Goal: Task Accomplishment & Management: Manage account settings

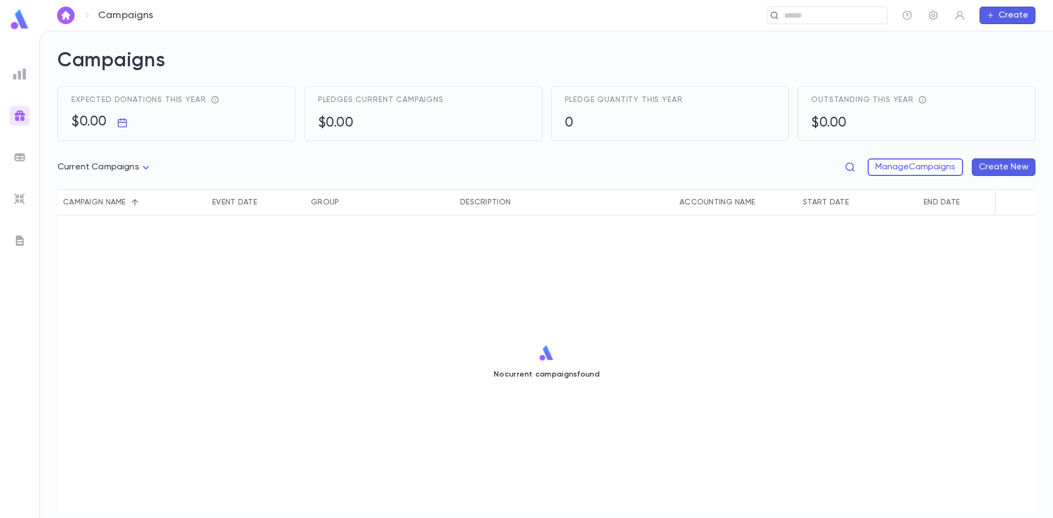
click at [21, 115] on img at bounding box center [19, 115] width 13 height 13
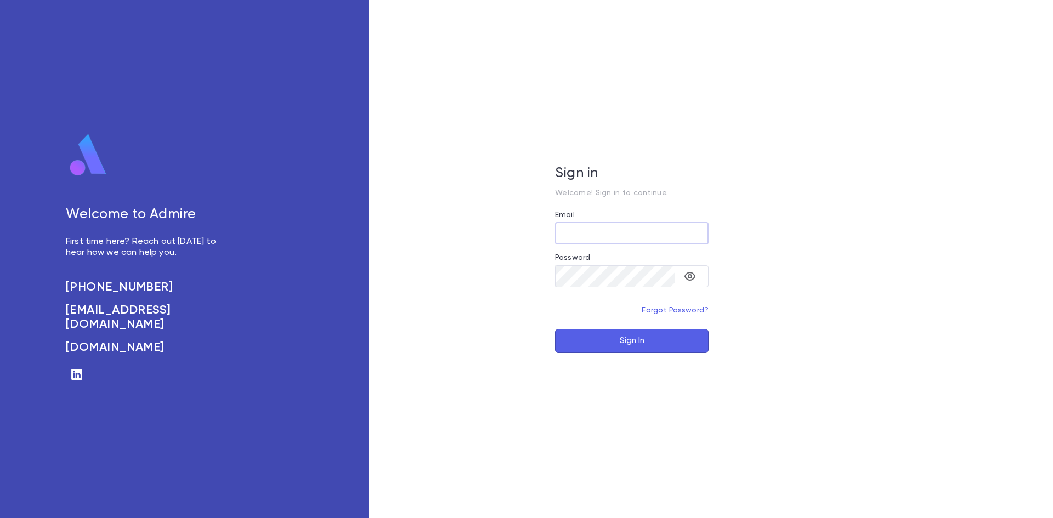
type input "**********"
click at [607, 336] on button "Sign In" at bounding box center [632, 341] width 154 height 24
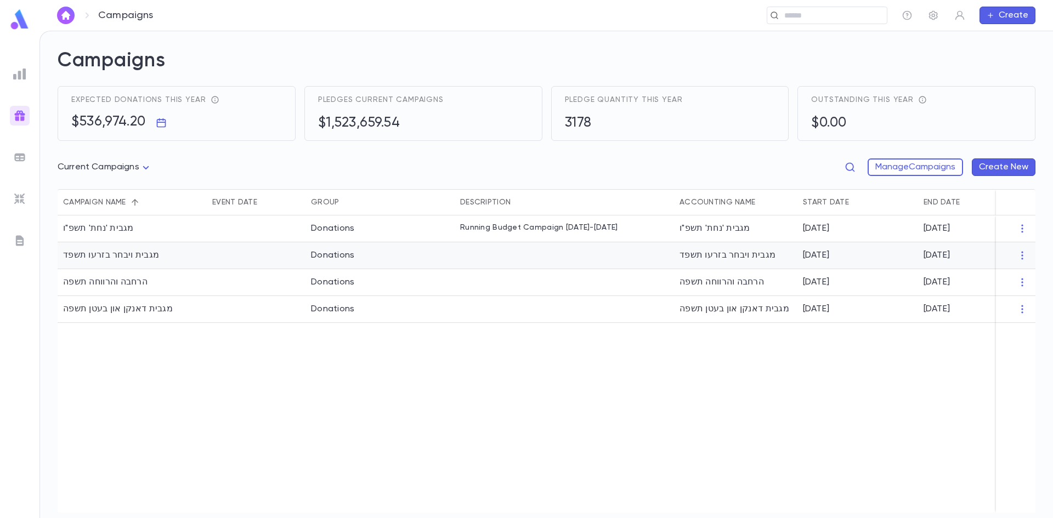
click at [751, 257] on div "מגבית ויבחר בזרעו תשפד" at bounding box center [735, 255] width 123 height 27
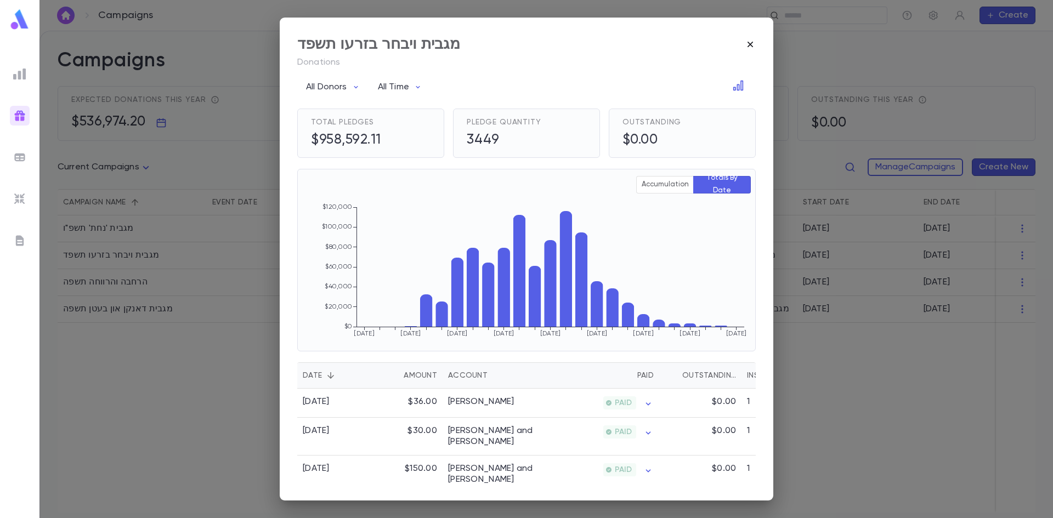
click at [754, 43] on icon "button" at bounding box center [750, 44] width 11 height 11
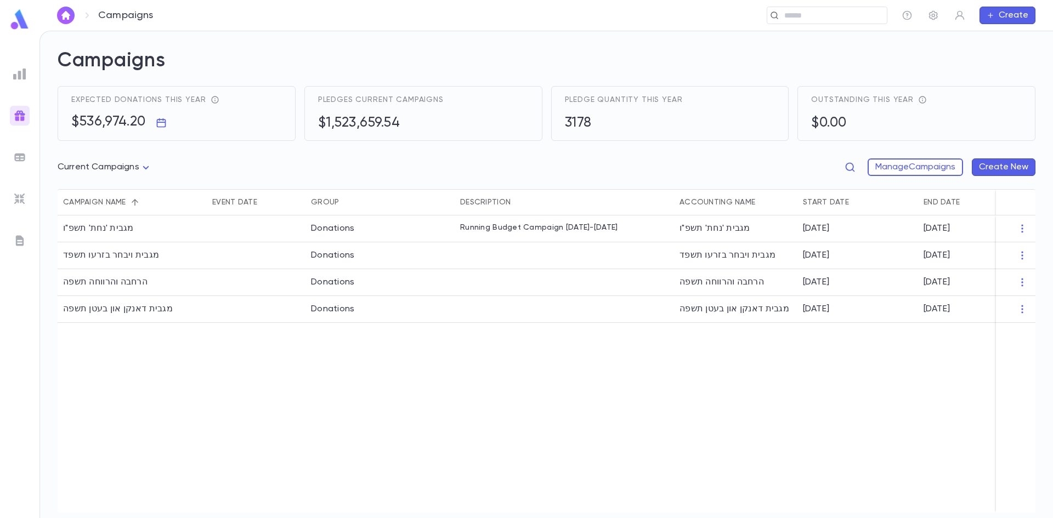
click at [16, 78] on img at bounding box center [19, 73] width 13 height 13
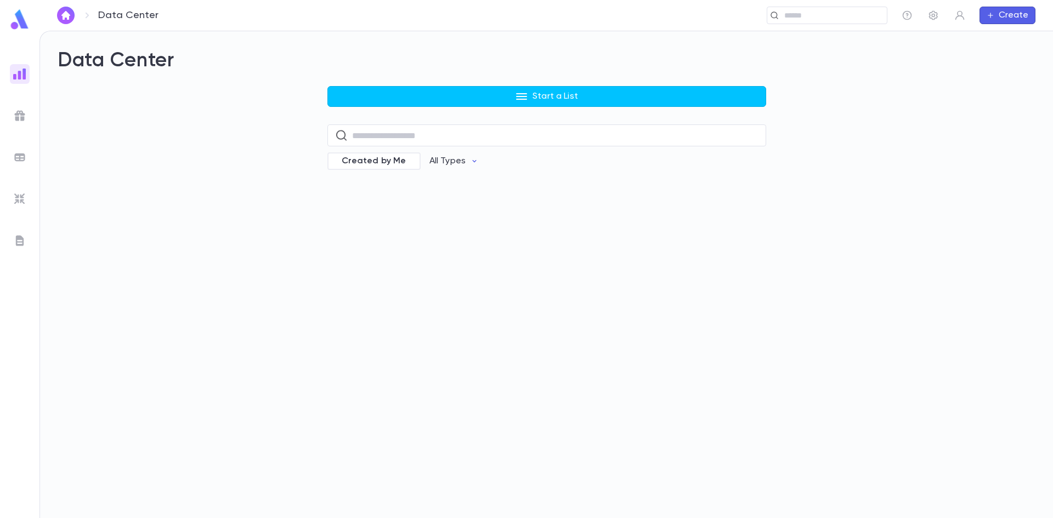
click at [558, 78] on div "Data Center Start a List ​ Created by Me All Types" at bounding box center [547, 117] width 978 height 136
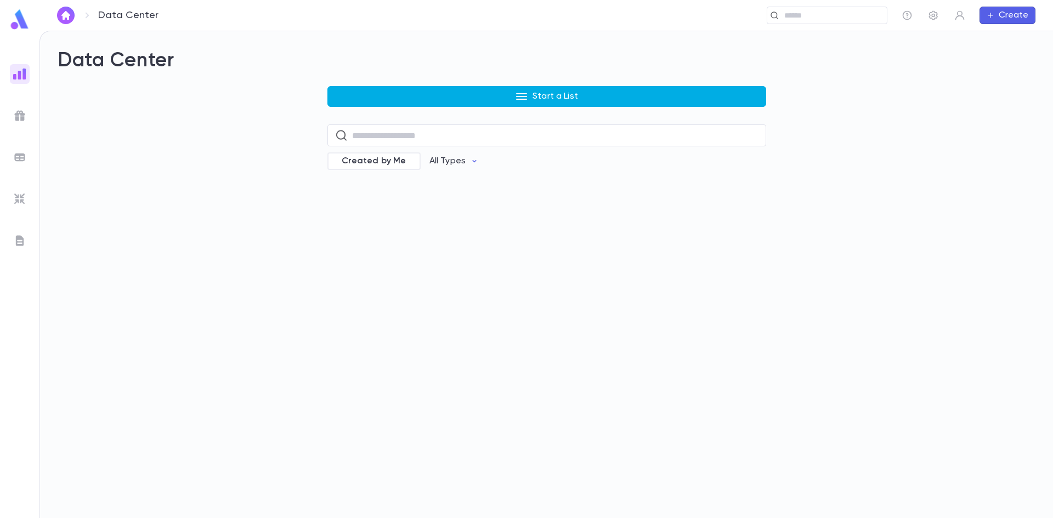
click at [555, 93] on p "Start a List" at bounding box center [556, 96] width 46 height 11
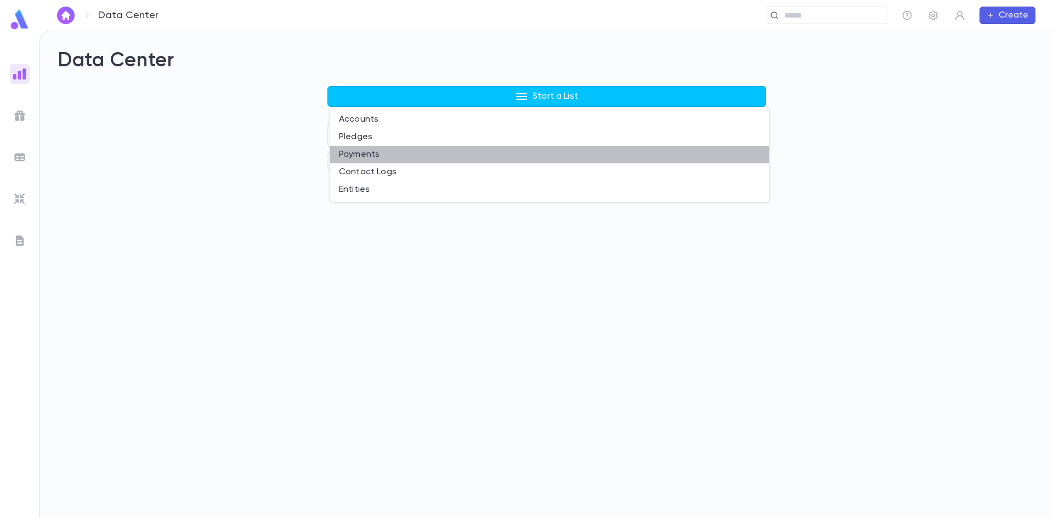
click at [376, 156] on li "Payments" at bounding box center [549, 155] width 439 height 18
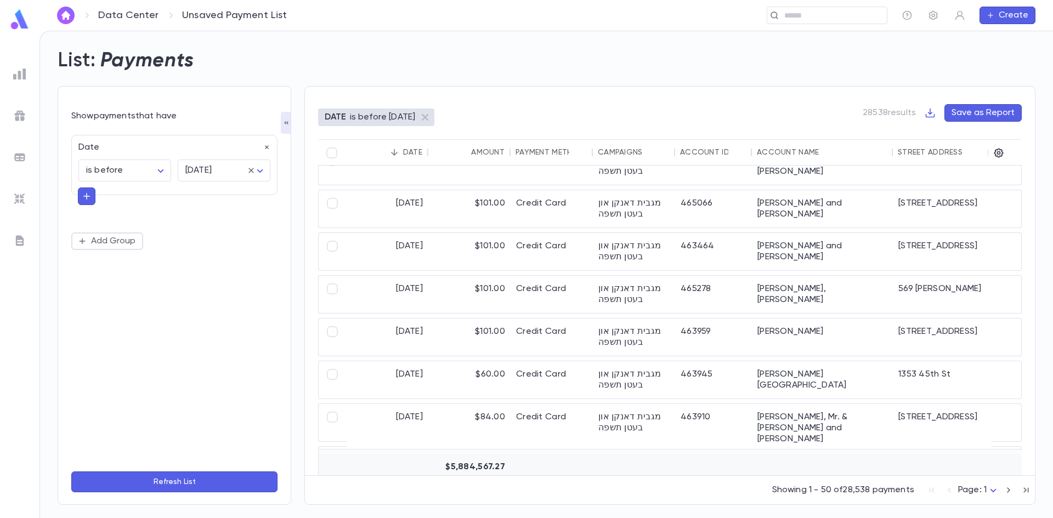
scroll to position [878, 0]
click at [24, 77] on img at bounding box center [19, 73] width 13 height 13
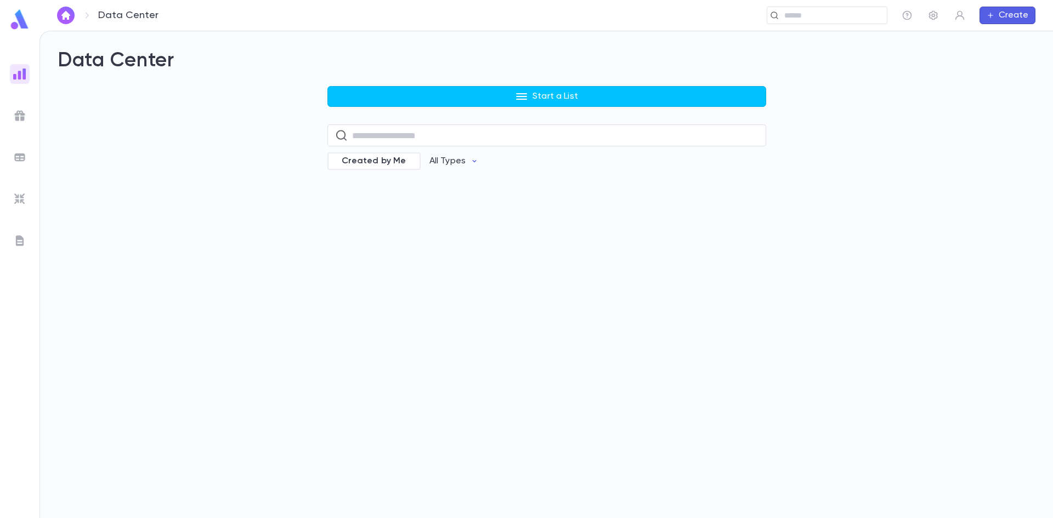
click at [574, 94] on p "Start a List" at bounding box center [556, 96] width 46 height 11
click at [400, 137] on li "Pledges" at bounding box center [549, 137] width 439 height 18
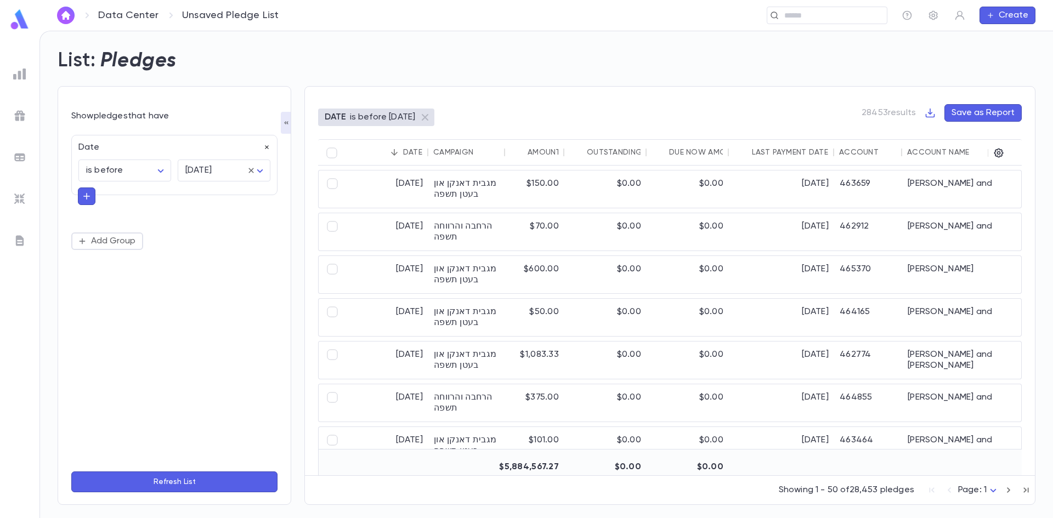
click at [264, 148] on icon "button" at bounding box center [267, 148] width 8 height 8
click at [191, 483] on button "Refresh List" at bounding box center [174, 482] width 206 height 21
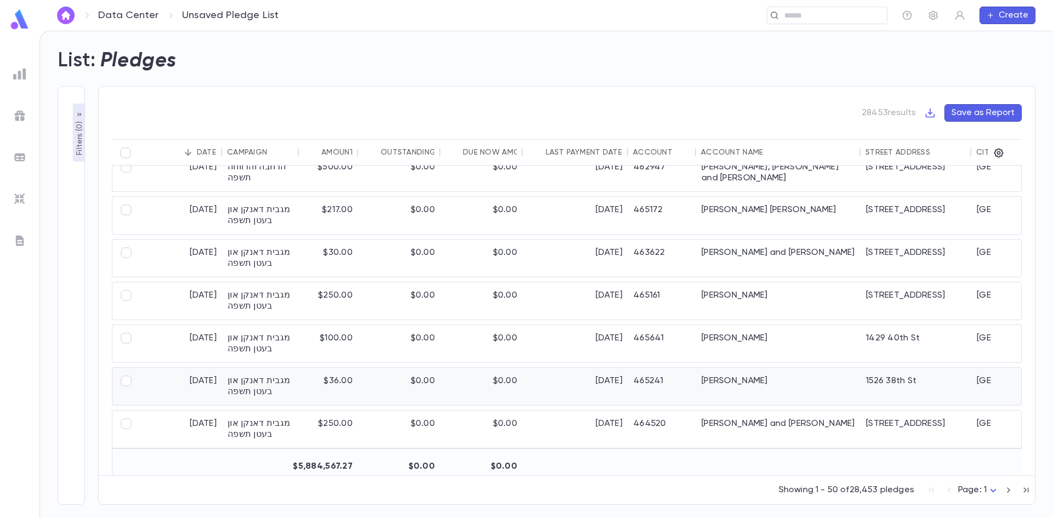
scroll to position [1865, 0]
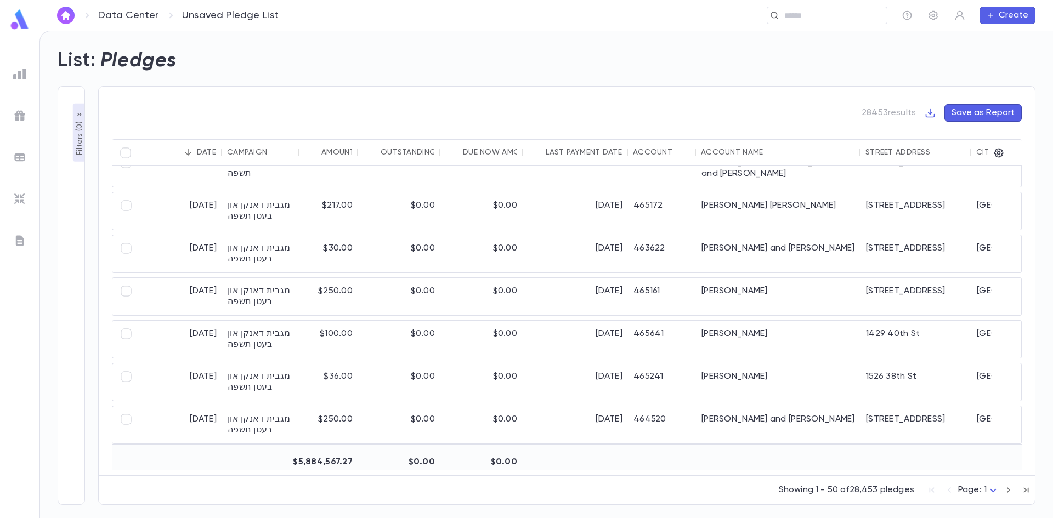
click at [77, 123] on p "Filters ( 0 )" at bounding box center [79, 137] width 11 height 36
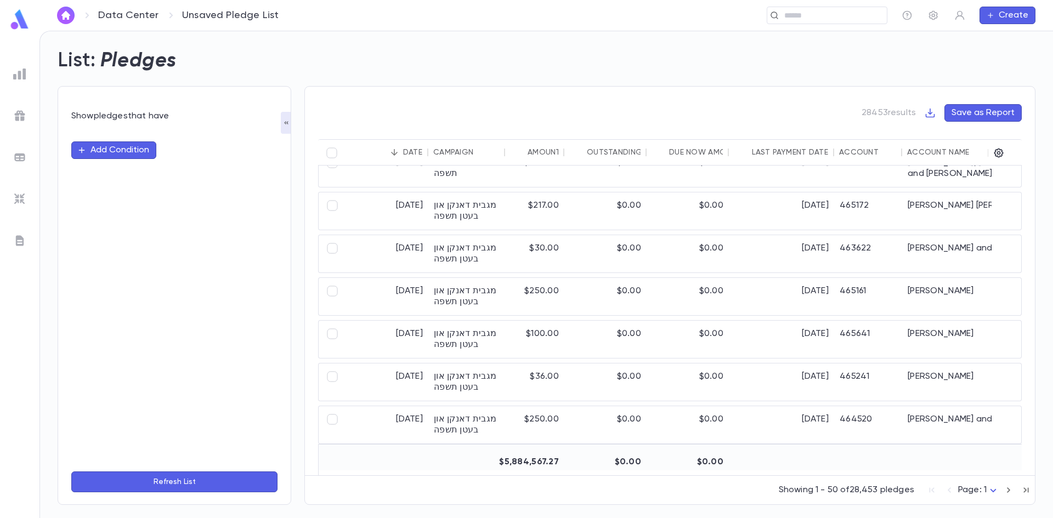
click at [195, 477] on button "Refresh List" at bounding box center [174, 482] width 206 height 21
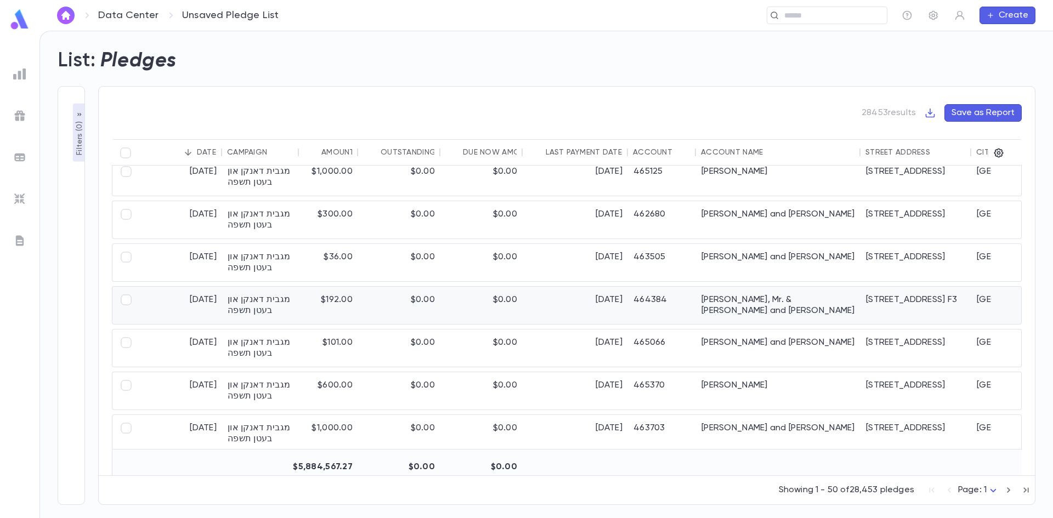
scroll to position [0, 0]
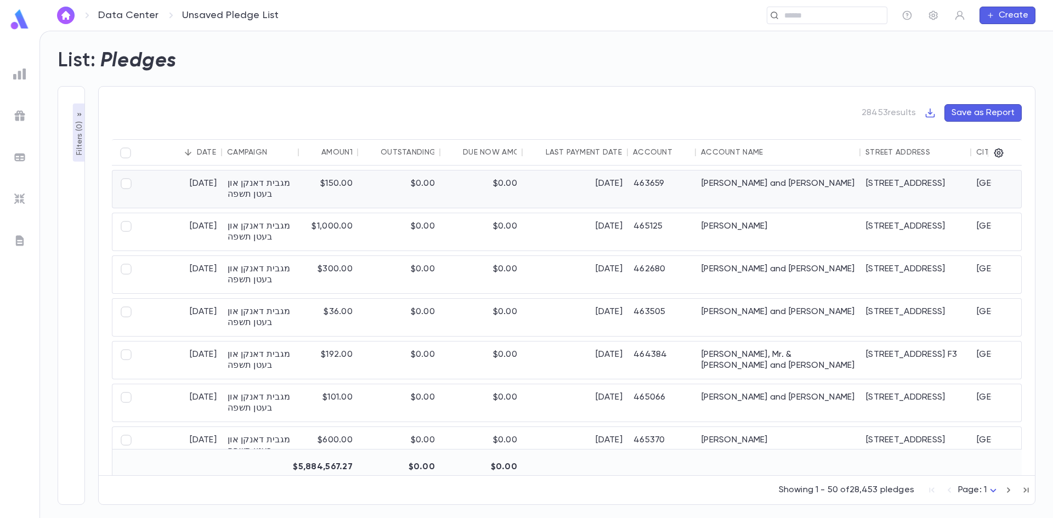
click at [801, 187] on div "Katzburg, Menachem Mendel and Malky" at bounding box center [778, 189] width 165 height 37
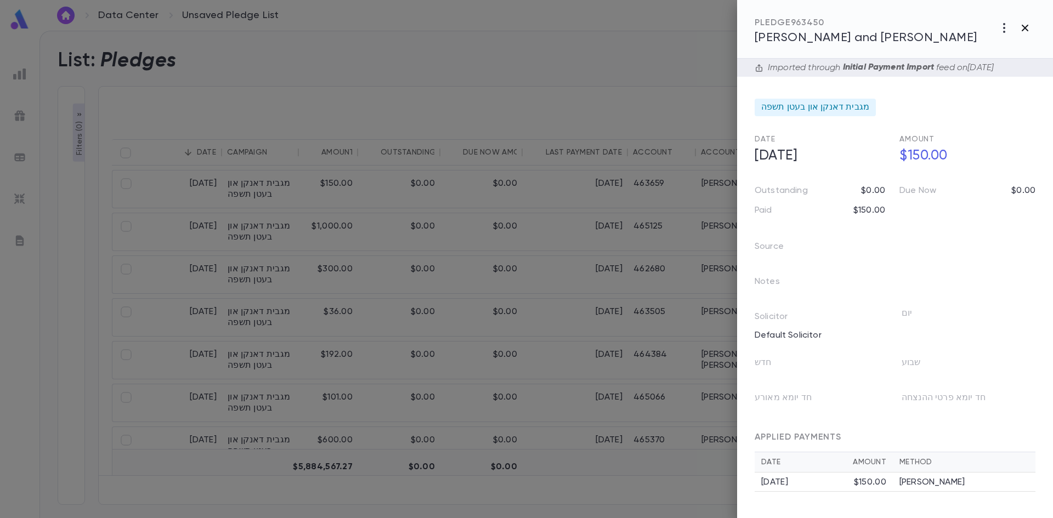
click at [1025, 30] on icon "button" at bounding box center [1025, 27] width 13 height 13
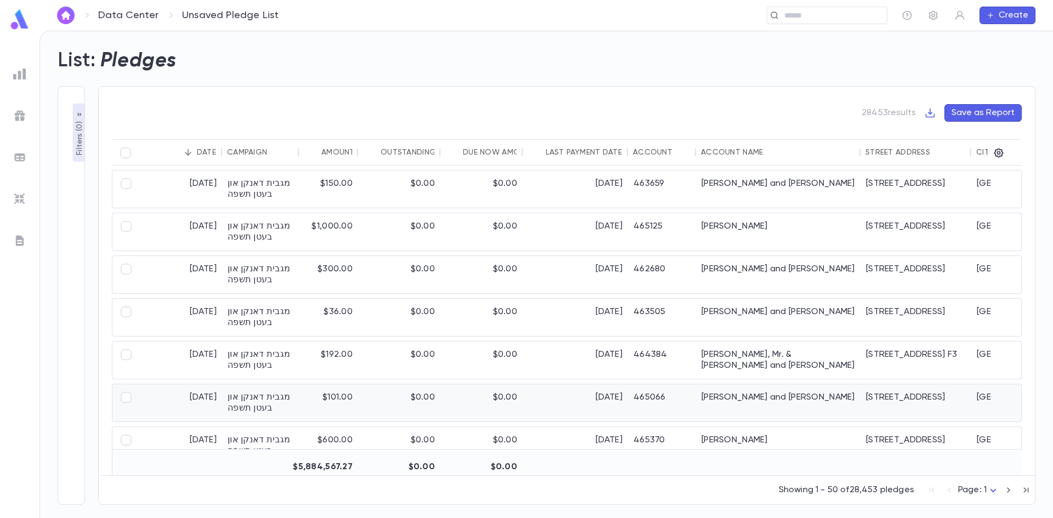
click at [759, 407] on div "Zigelman, Avrum Yishai and Hindy" at bounding box center [778, 403] width 165 height 37
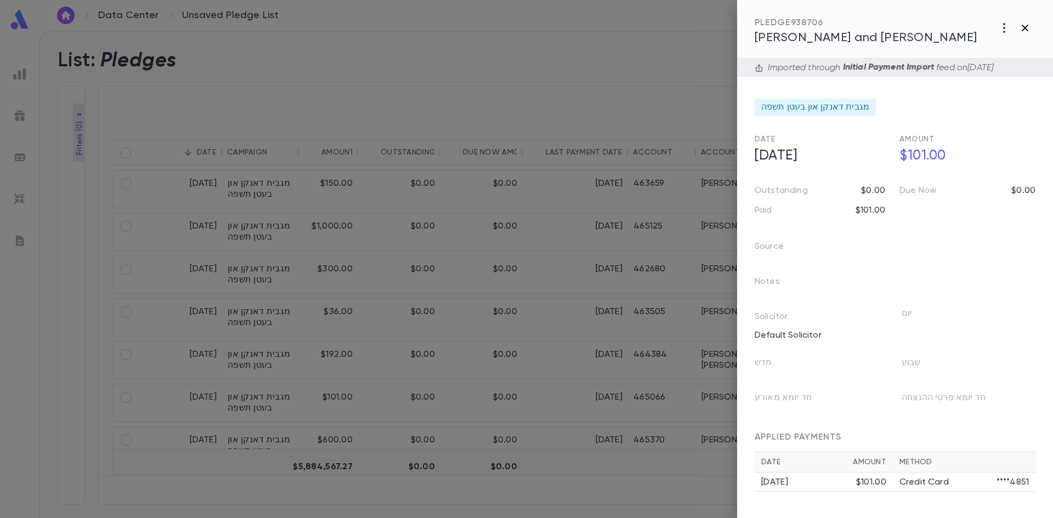
click at [1027, 30] on icon "button" at bounding box center [1025, 28] width 7 height 7
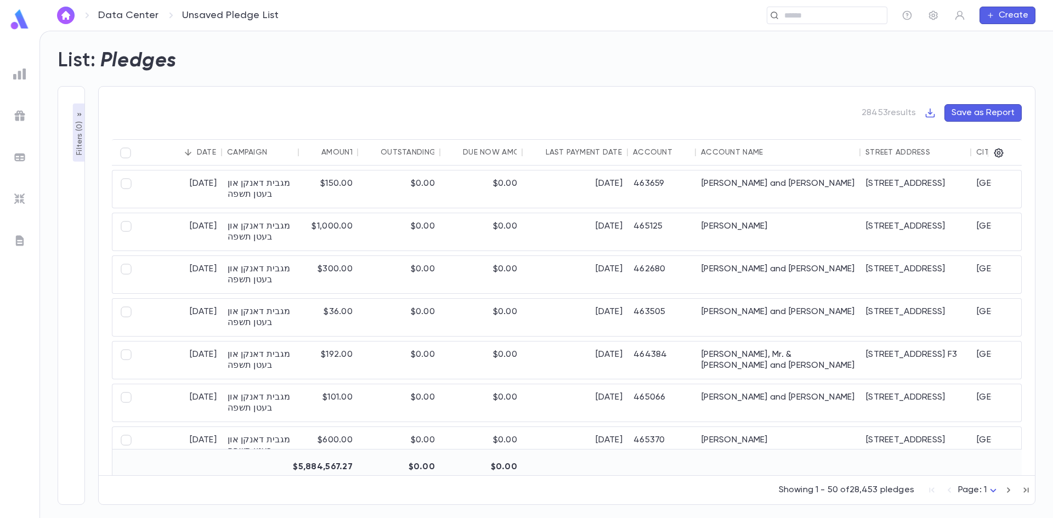
click at [16, 77] on img at bounding box center [19, 73] width 13 height 13
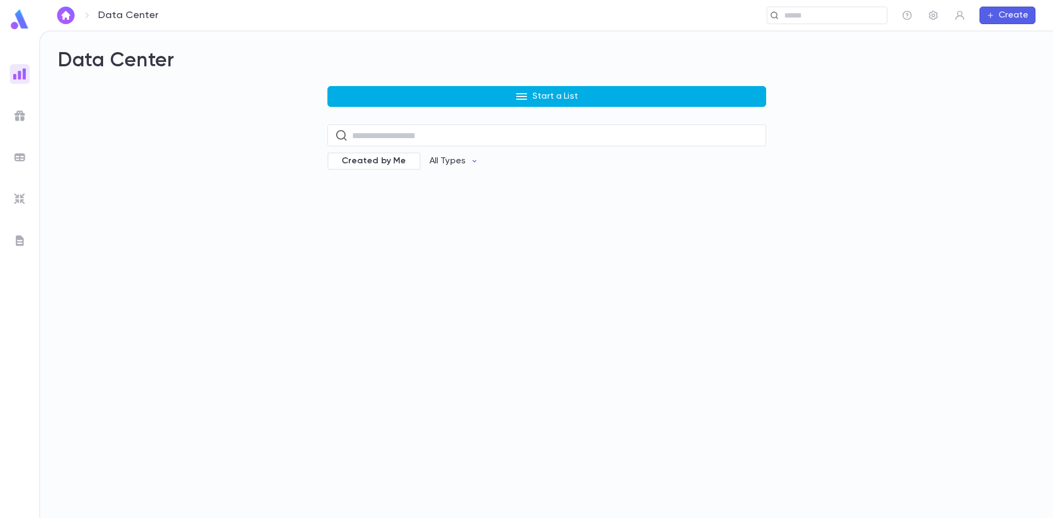
click at [513, 96] on button "Start a List" at bounding box center [547, 96] width 439 height 21
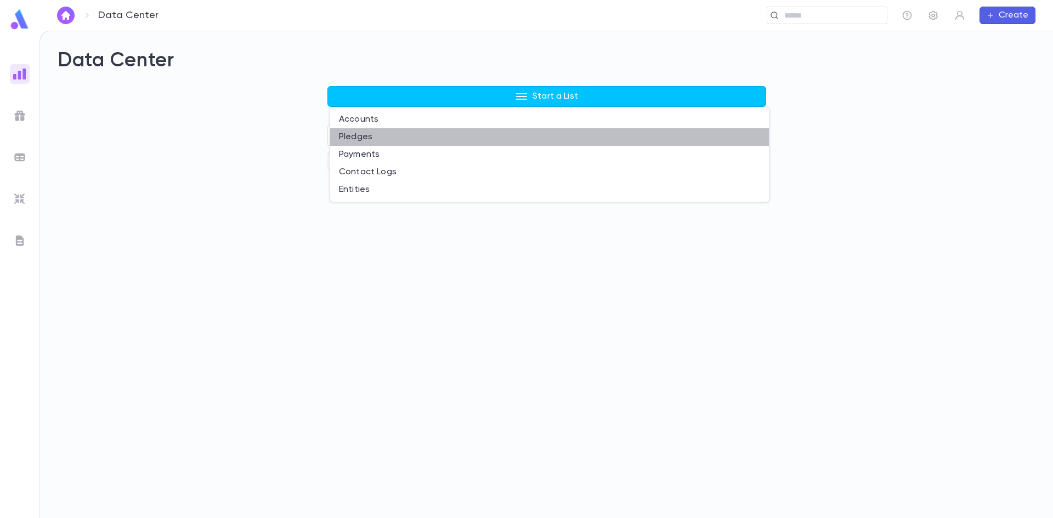
click at [383, 140] on li "Pledges" at bounding box center [549, 137] width 439 height 18
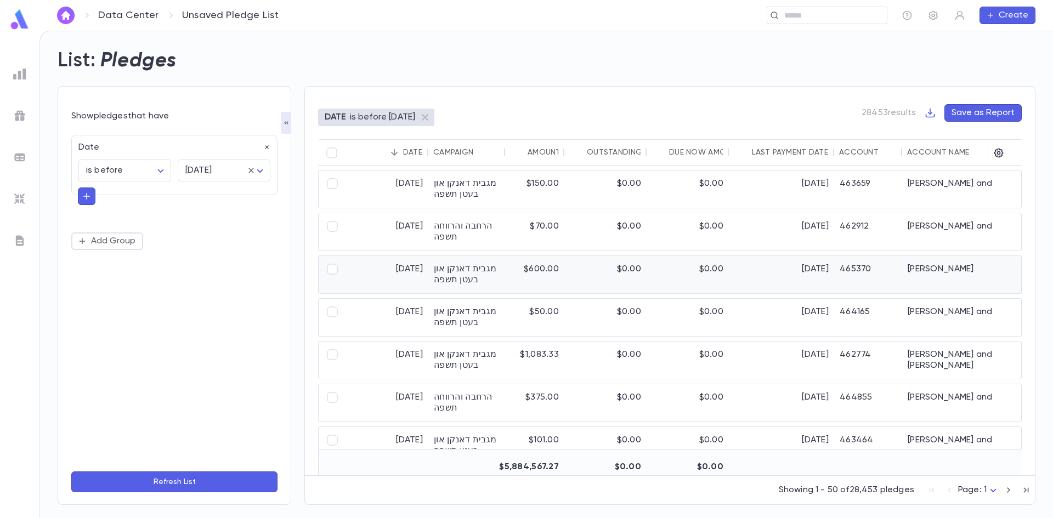
click at [471, 272] on div "מגבית דאנקן און בעטן תשפה" at bounding box center [466, 274] width 77 height 37
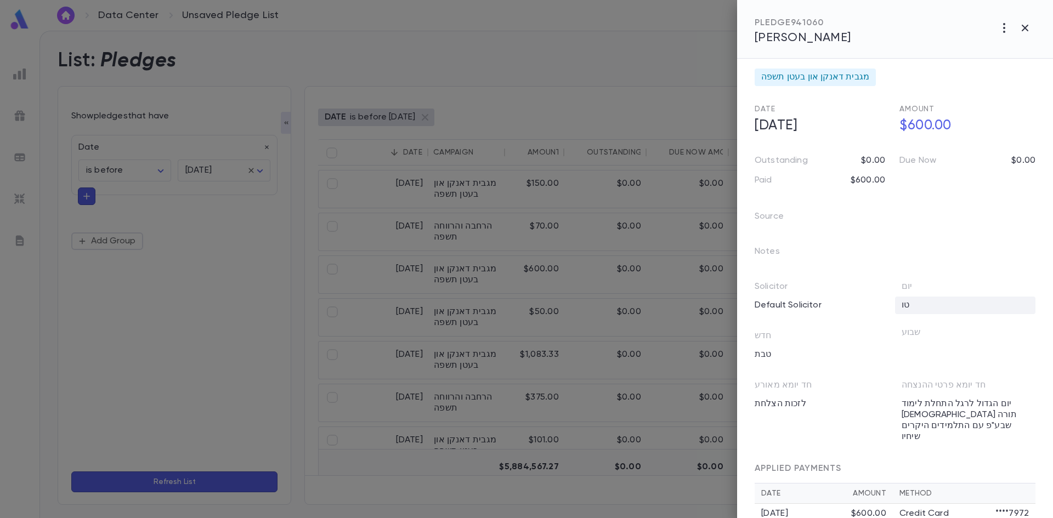
scroll to position [47, 0]
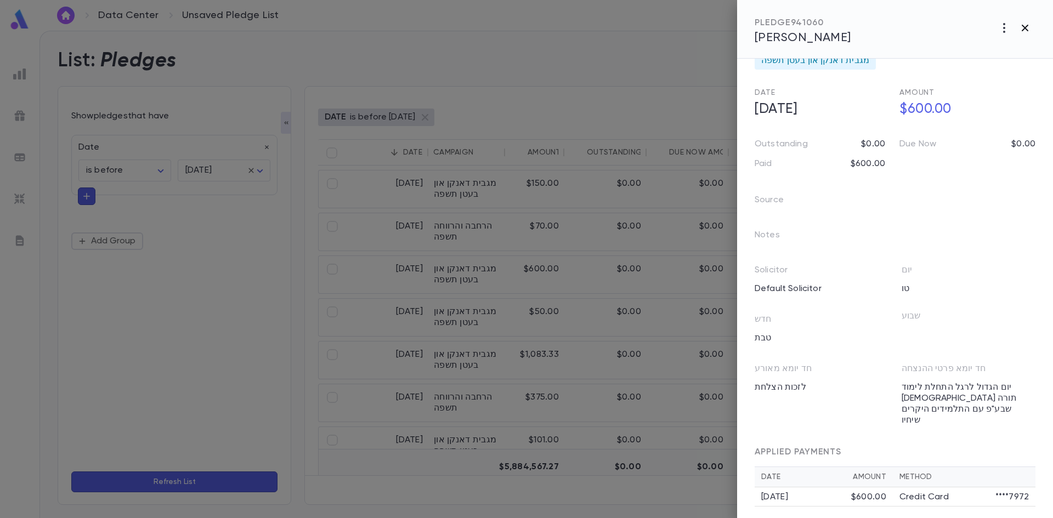
click at [1026, 30] on icon "button" at bounding box center [1025, 28] width 7 height 7
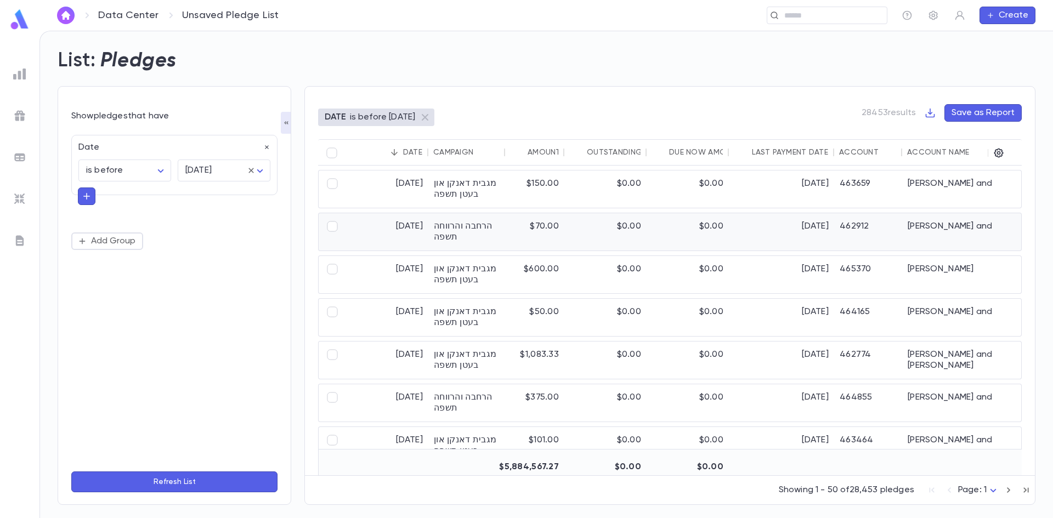
click at [973, 224] on div "Edel, Shlome and Faigy" at bounding box center [984, 231] width 165 height 37
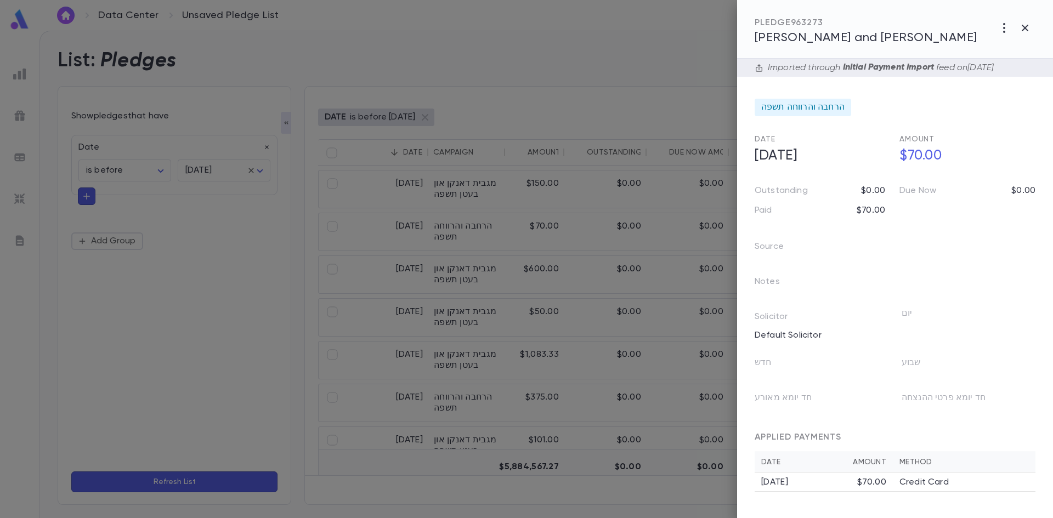
click at [392, 70] on div at bounding box center [526, 259] width 1053 height 518
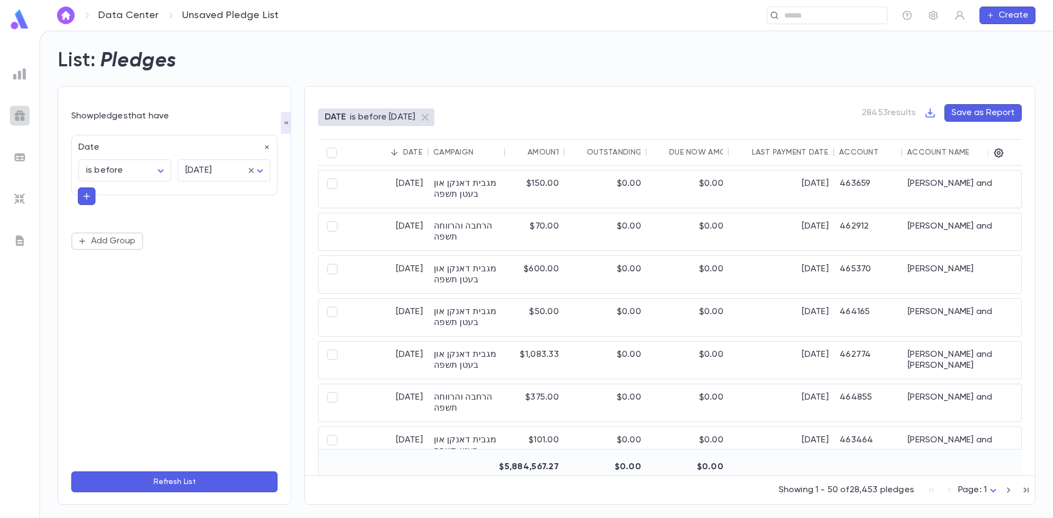
click at [22, 116] on img at bounding box center [19, 115] width 13 height 13
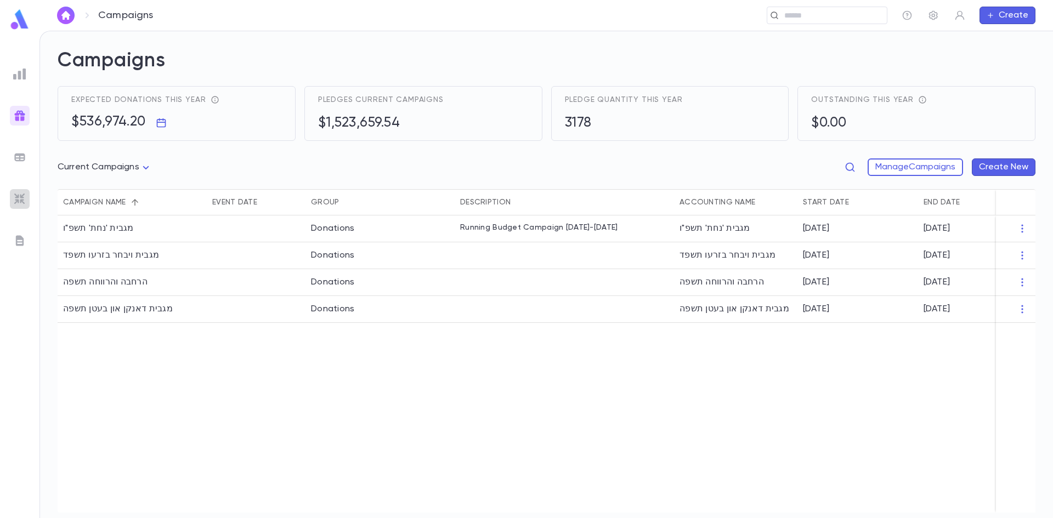
click at [18, 199] on img at bounding box center [19, 199] width 13 height 13
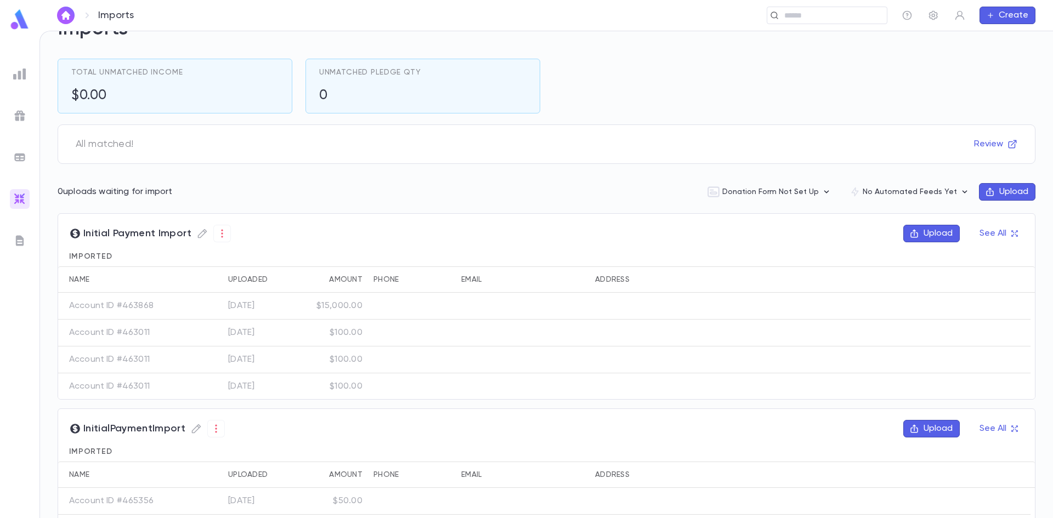
scroll to position [55, 0]
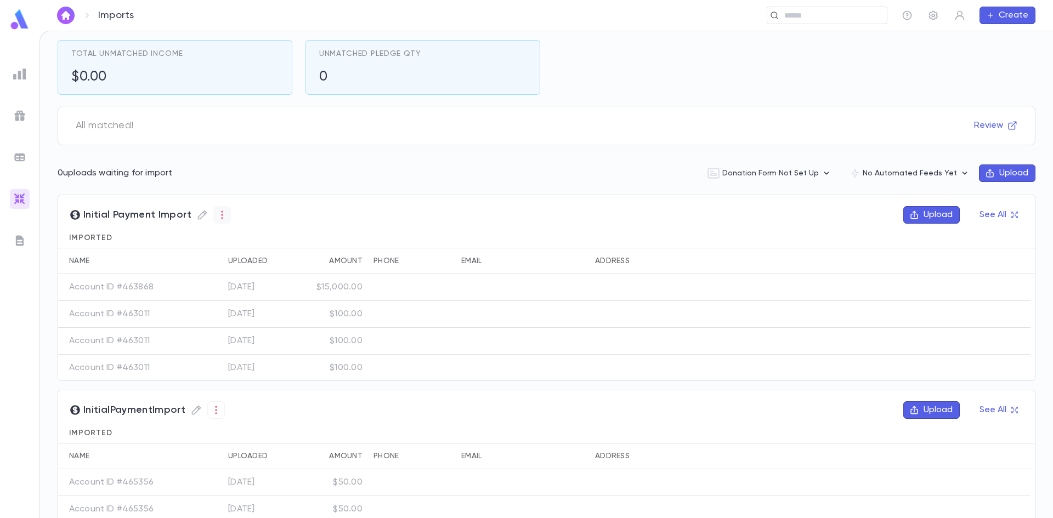
click at [221, 219] on icon "button" at bounding box center [222, 215] width 11 height 11
click at [247, 251] on li "Unmatched" at bounding box center [246, 254] width 66 height 18
click at [496, 215] on div at bounding box center [526, 259] width 1053 height 518
click at [324, 300] on div at bounding box center [526, 259] width 1053 height 518
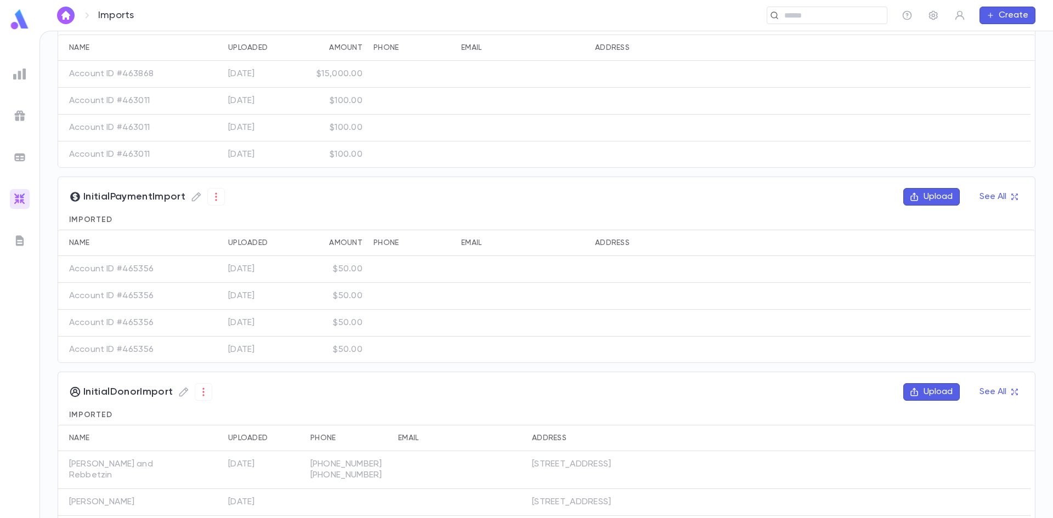
scroll to position [47, 0]
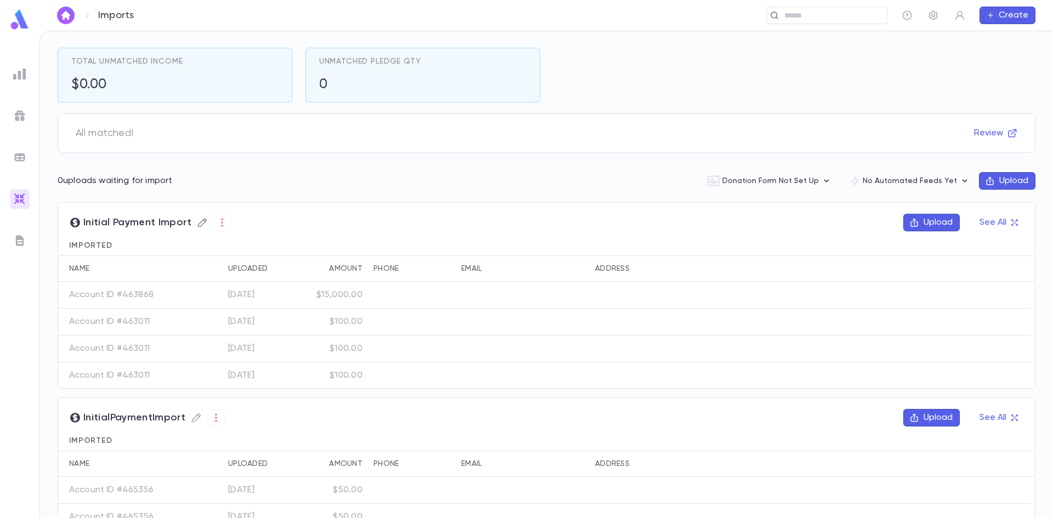
click at [197, 220] on icon "button" at bounding box center [202, 222] width 11 height 11
click at [270, 301] on p "20 fields mapped" at bounding box center [235, 298] width 70 height 11
click at [274, 298] on icon "button" at bounding box center [275, 298] width 11 height 11
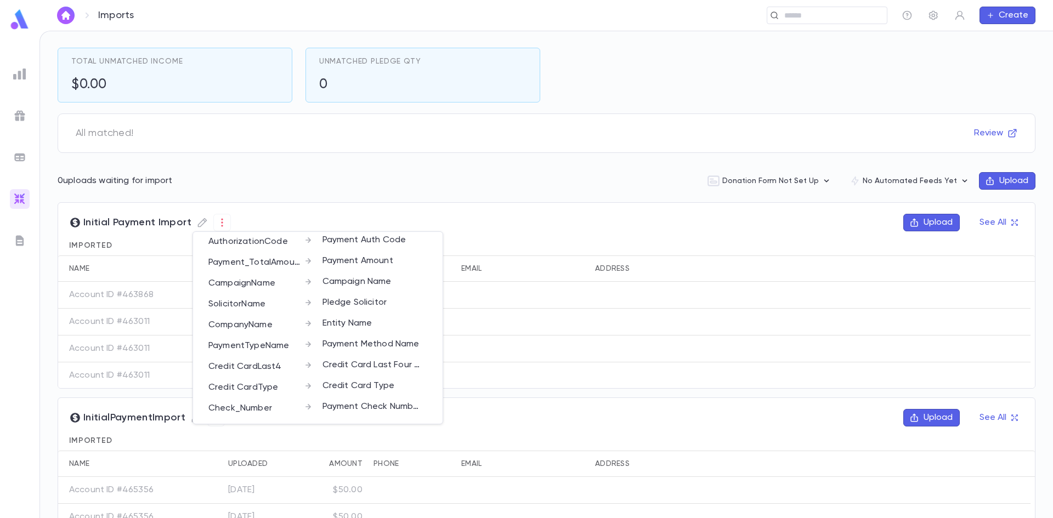
scroll to position [165, 0]
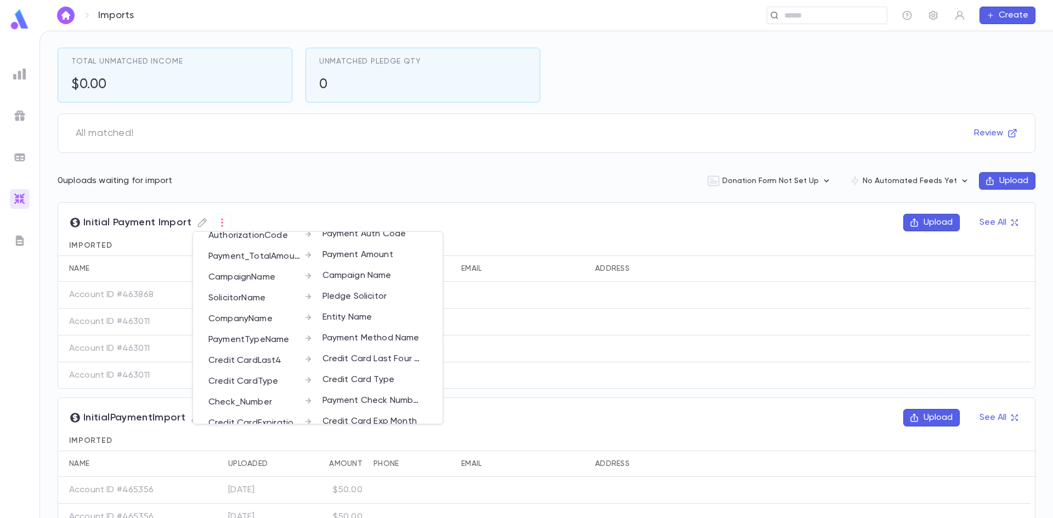
drag, startPoint x: 391, startPoint y: 121, endPoint x: 87, endPoint y: 96, distance: 304.9
click at [392, 123] on div at bounding box center [526, 259] width 1053 height 518
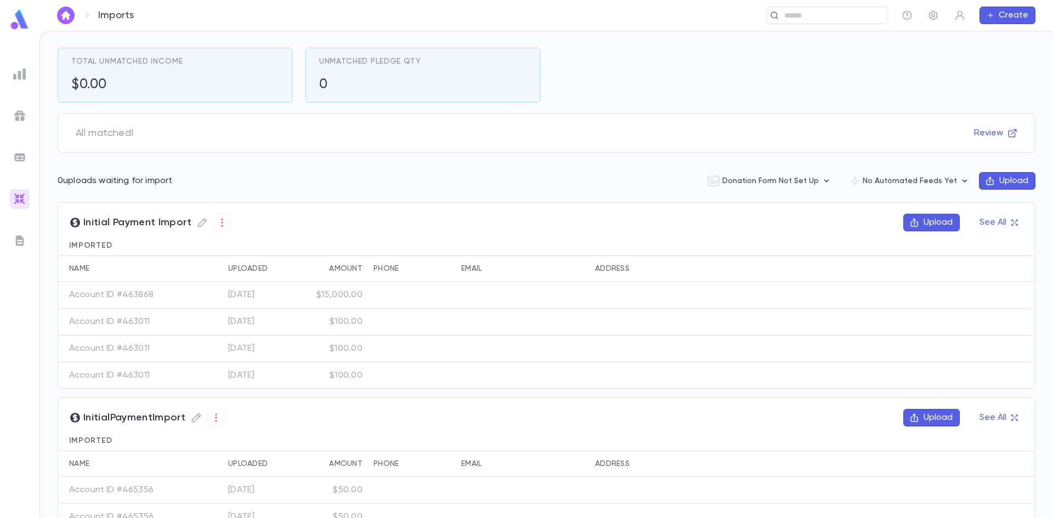
click at [18, 67] on img at bounding box center [19, 73] width 13 height 13
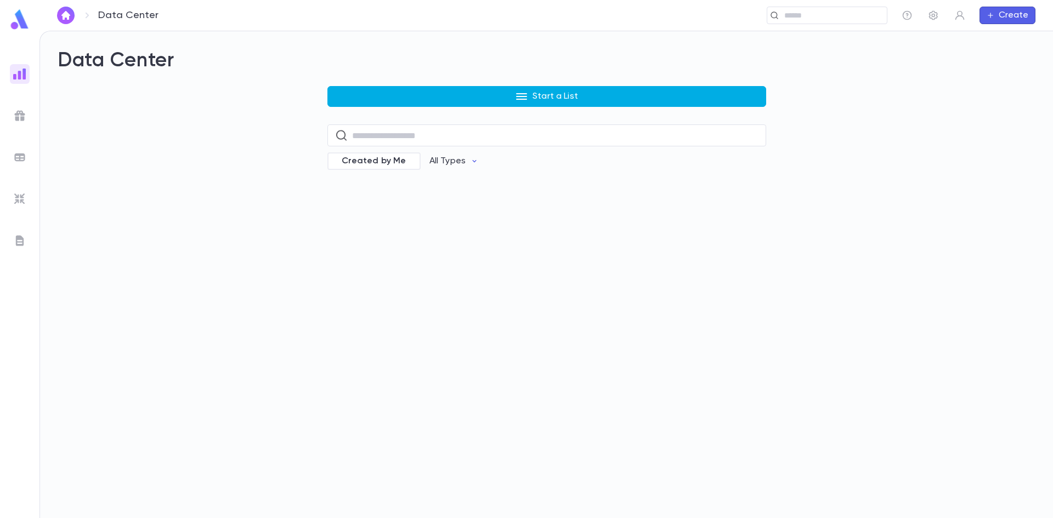
click at [517, 89] on button "Start a List" at bounding box center [547, 96] width 439 height 21
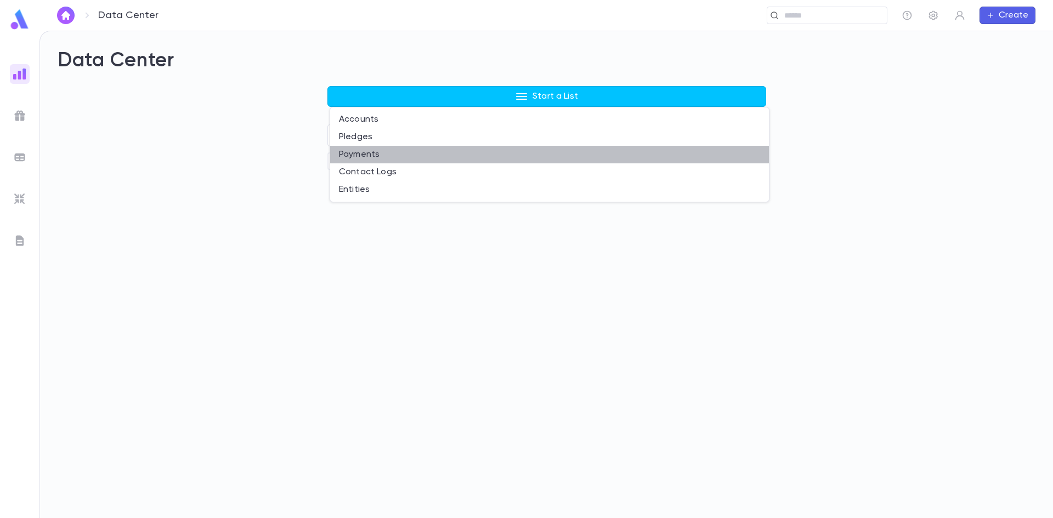
click at [357, 155] on li "Payments" at bounding box center [549, 155] width 439 height 18
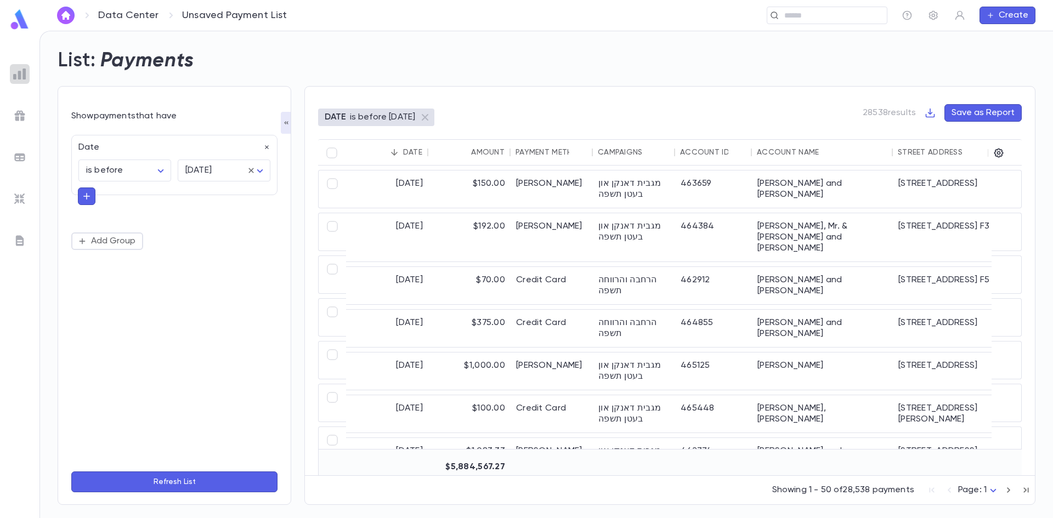
click at [21, 76] on img at bounding box center [19, 73] width 13 height 13
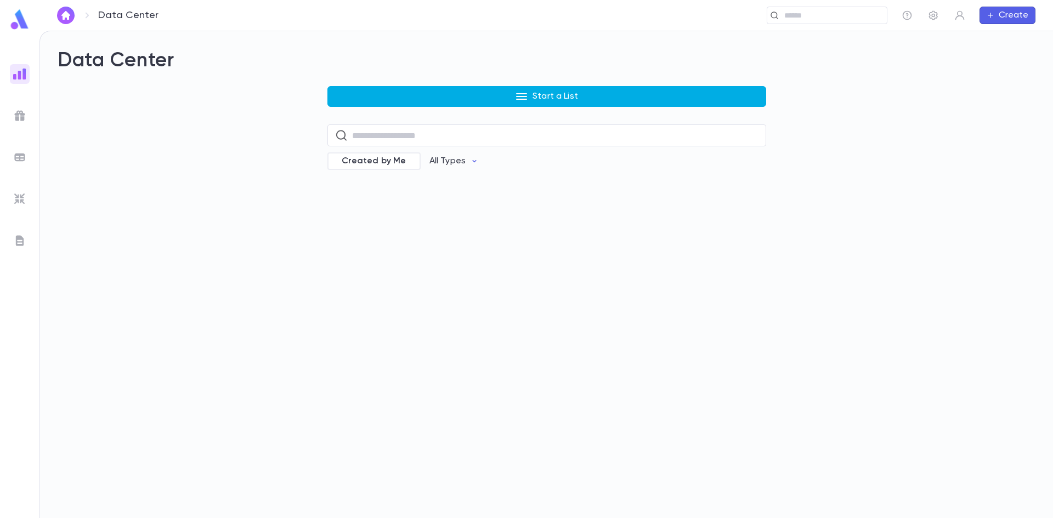
click at [523, 104] on button "Start a List" at bounding box center [547, 96] width 439 height 21
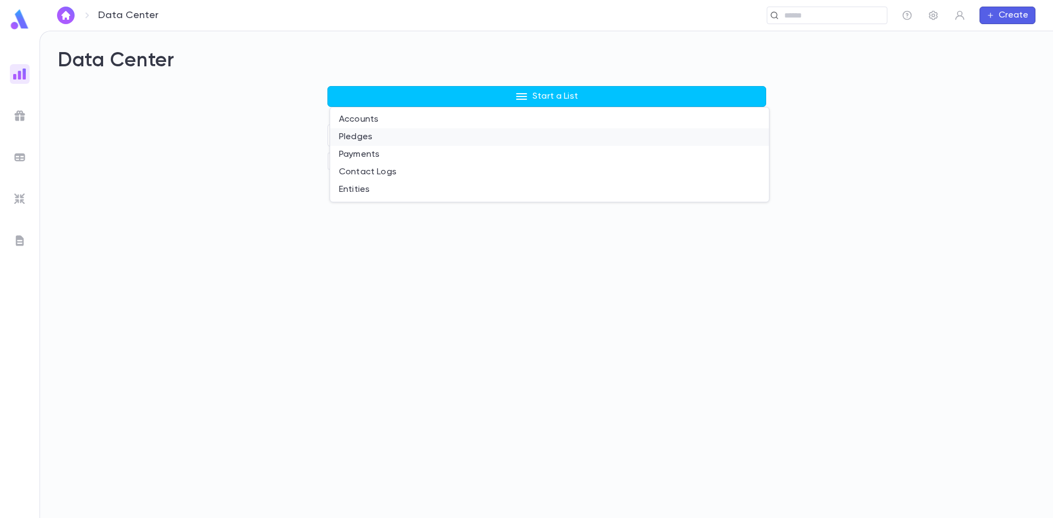
click at [364, 142] on li "Pledges" at bounding box center [549, 137] width 439 height 18
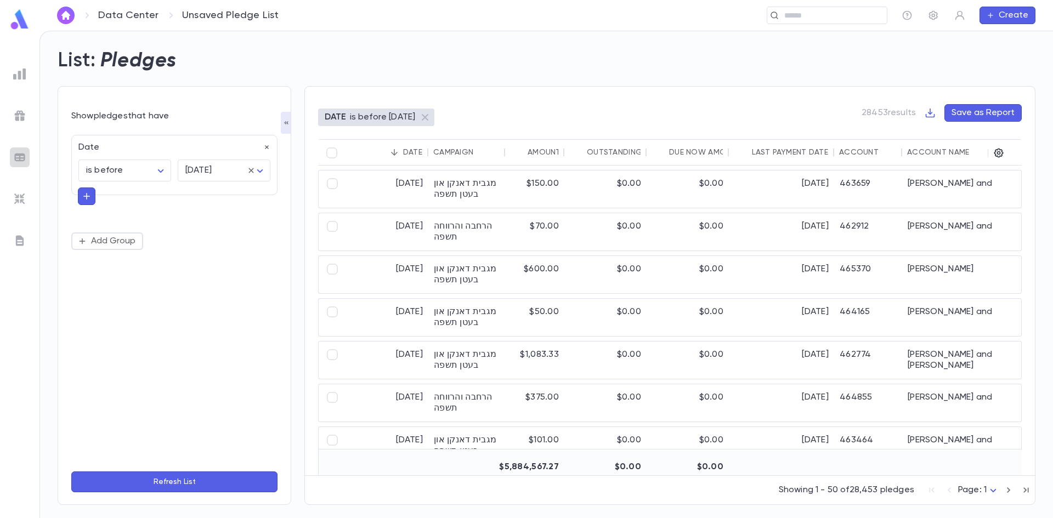
click at [19, 161] on img at bounding box center [19, 157] width 13 height 13
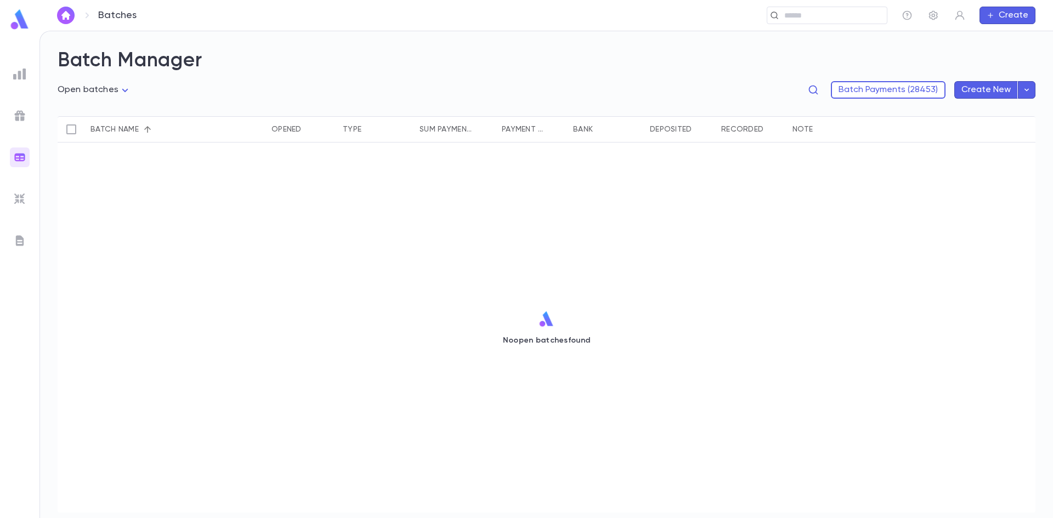
click at [30, 76] on ul at bounding box center [19, 289] width 39 height 459
click at [19, 72] on img at bounding box center [19, 73] width 13 height 13
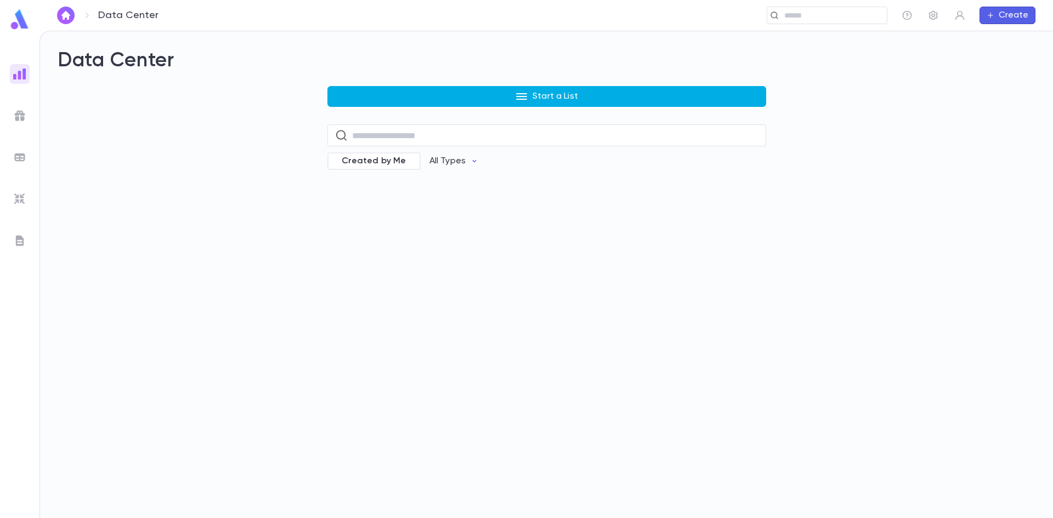
click at [594, 99] on button "Start a List" at bounding box center [547, 96] width 439 height 21
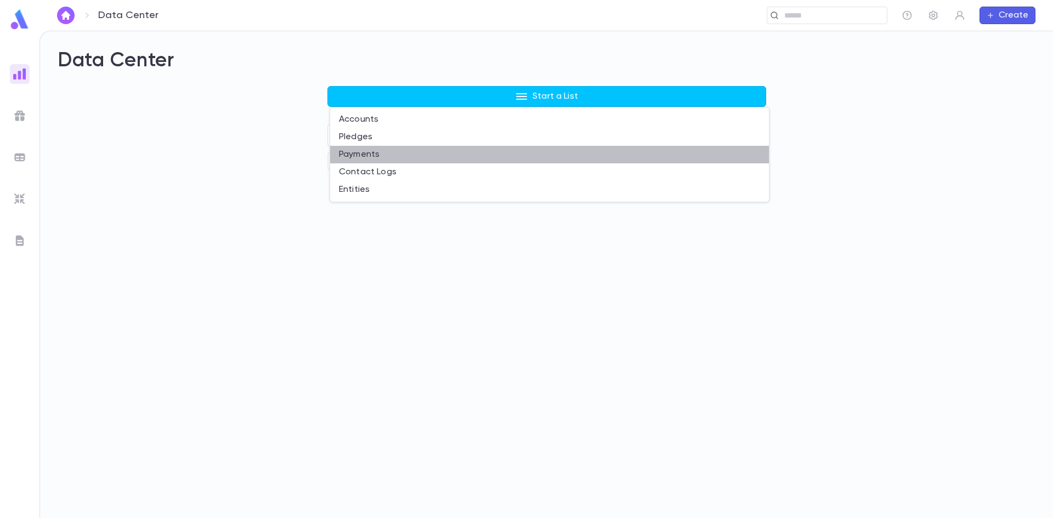
click at [375, 159] on li "Payments" at bounding box center [549, 155] width 439 height 18
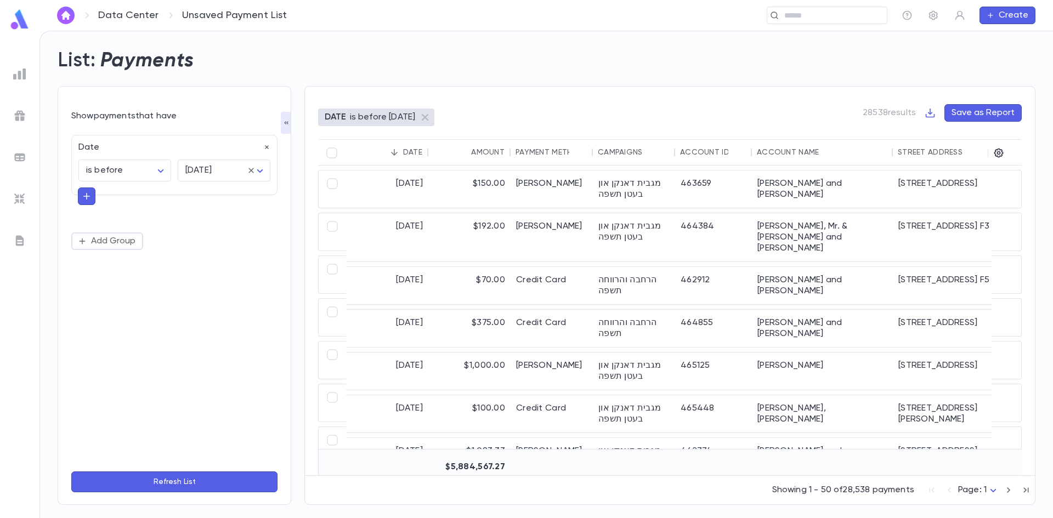
click at [88, 200] on icon "button" at bounding box center [87, 196] width 10 height 11
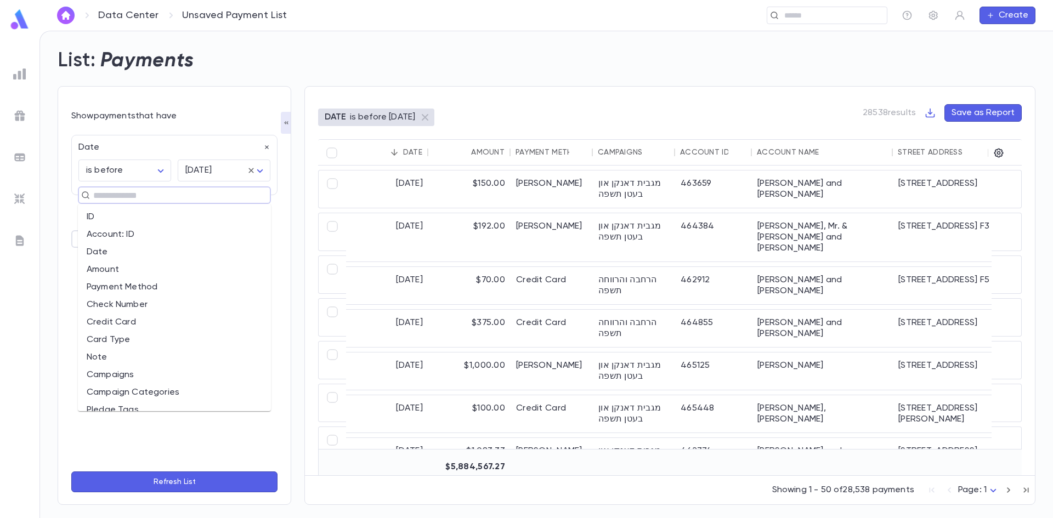
click at [137, 196] on input "text" at bounding box center [170, 195] width 160 height 15
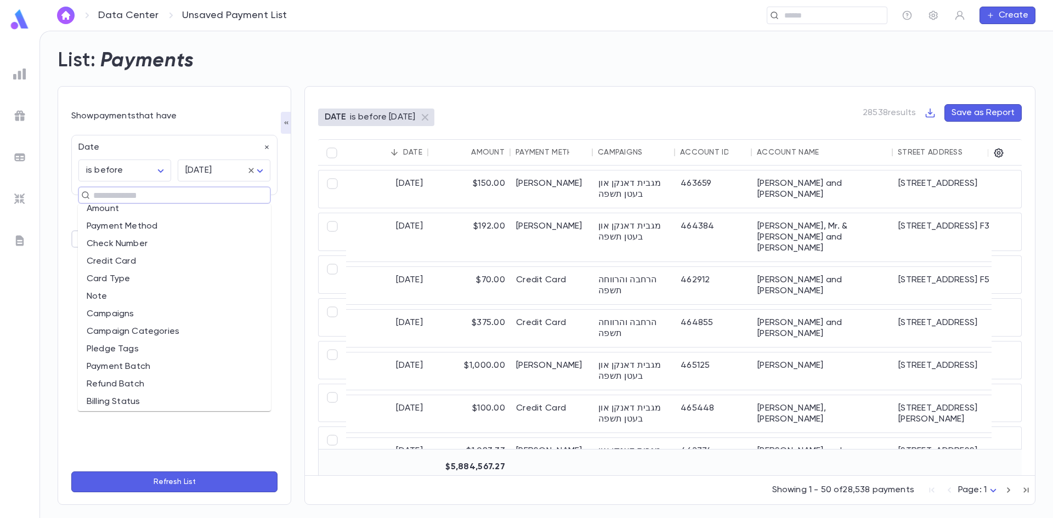
scroll to position [165, 0]
click at [119, 399] on li "Created By" at bounding box center [174, 404] width 193 height 18
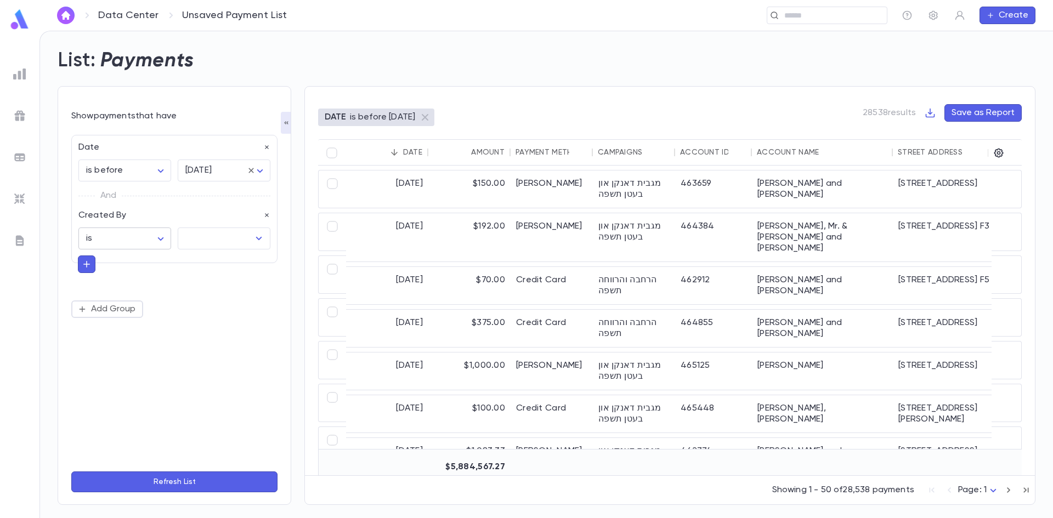
click at [163, 238] on body "Data Center Unsaved Payment List ​ Create List: Payments Show payments that hav…" at bounding box center [526, 275] width 1053 height 488
click at [121, 281] on span "is not" at bounding box center [127, 279] width 74 height 11
click at [264, 238] on icon "Open" at bounding box center [258, 238] width 13 height 13
click at [168, 235] on body "**********" at bounding box center [526, 275] width 1053 height 488
click at [139, 313] on span "is none of" at bounding box center [127, 314] width 74 height 11
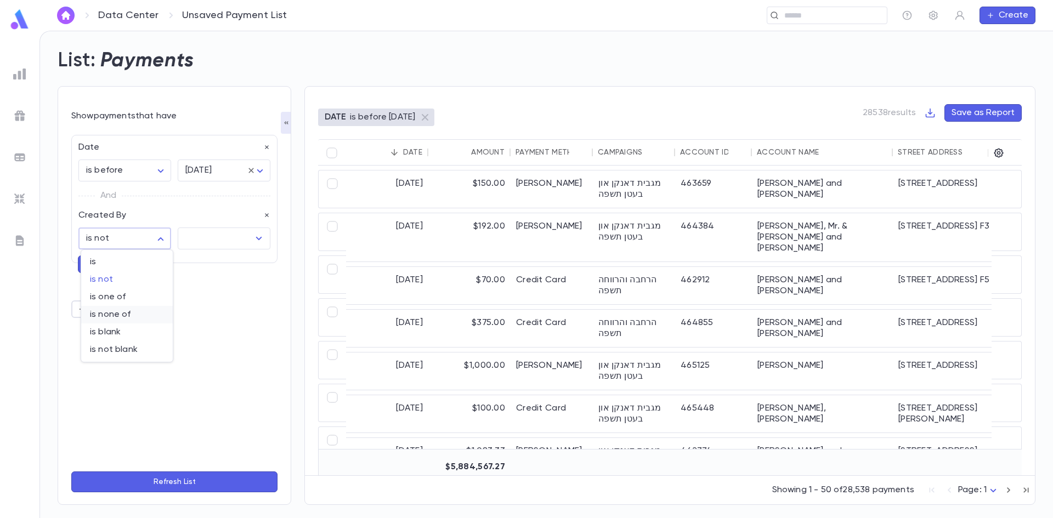
type input "*****"
click at [263, 238] on icon "Open" at bounding box center [258, 238] width 13 height 13
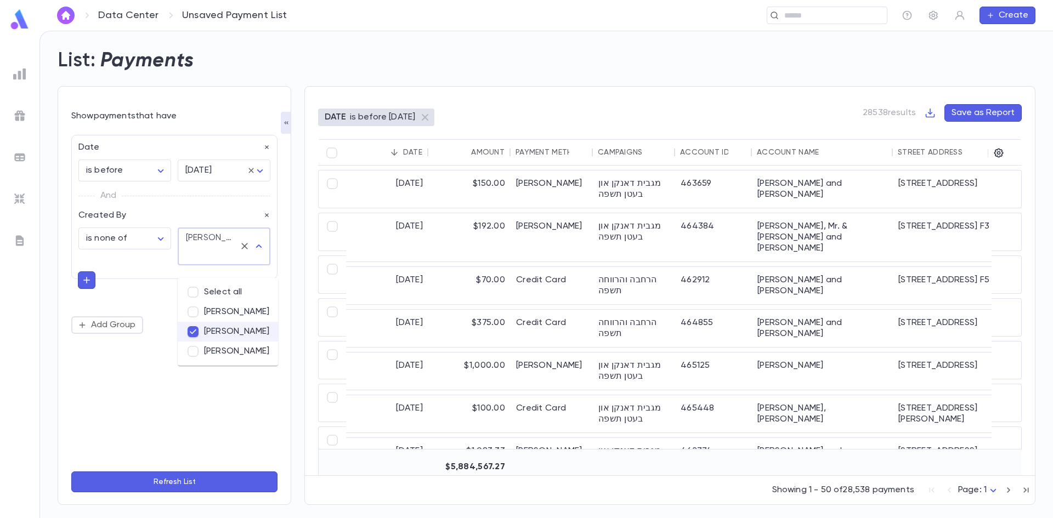
click at [196, 358] on li "Shaya Hershkovitz" at bounding box center [228, 352] width 100 height 20
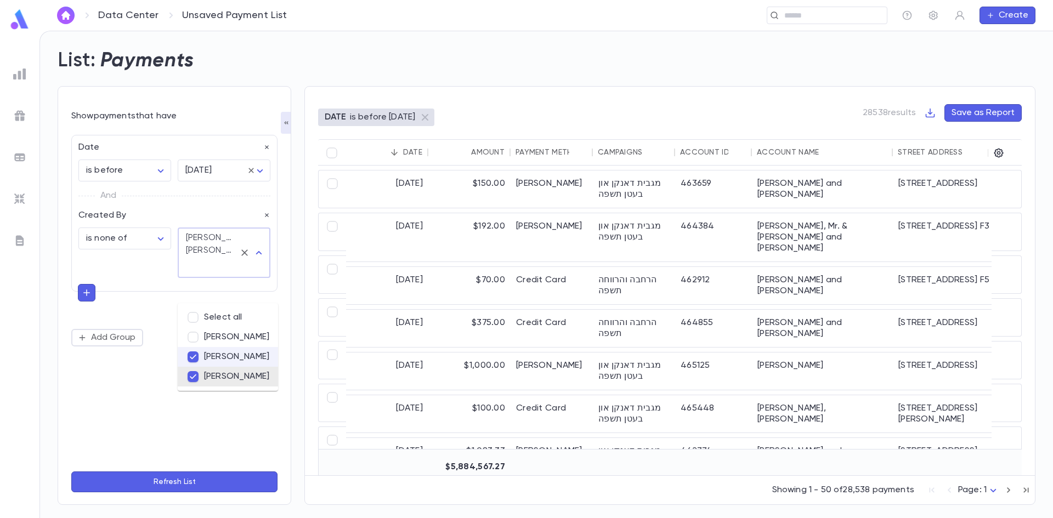
click at [227, 405] on div "Date is before ******** ​ tomorrow ******** ​ And Created By is none of ***** ​…" at bounding box center [174, 295] width 206 height 335
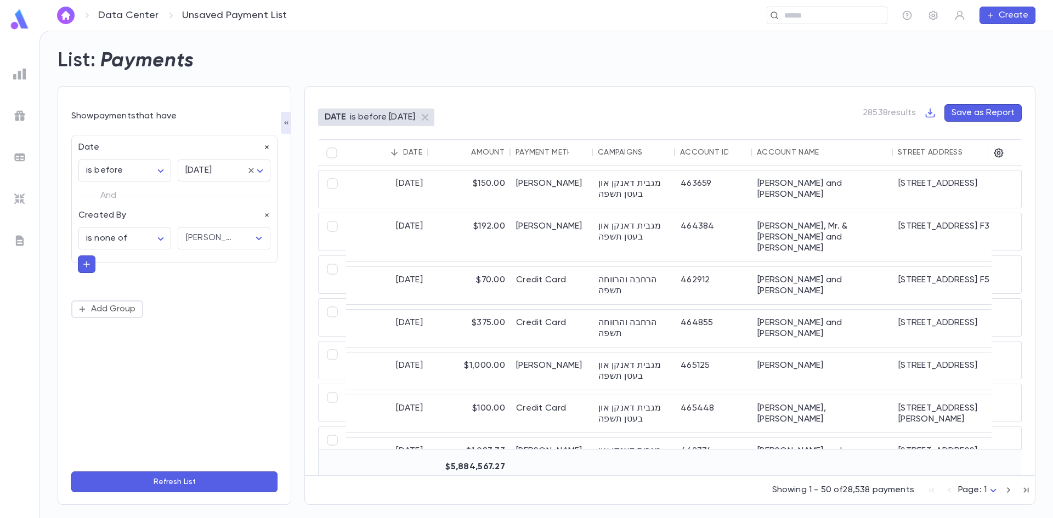
click at [267, 148] on icon "button" at bounding box center [267, 148] width 4 height 4
click at [207, 486] on button "Refresh List" at bounding box center [174, 482] width 206 height 21
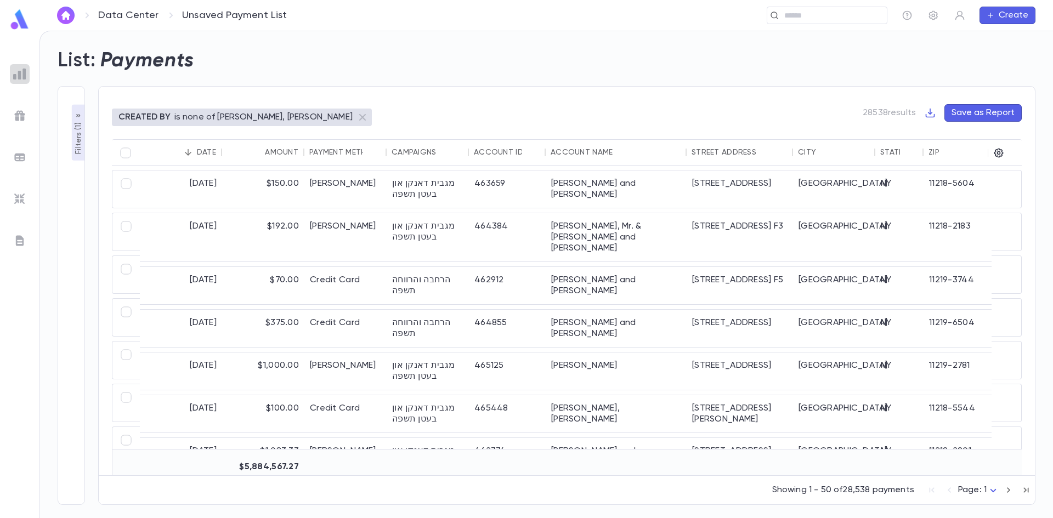
click at [19, 76] on img at bounding box center [19, 73] width 13 height 13
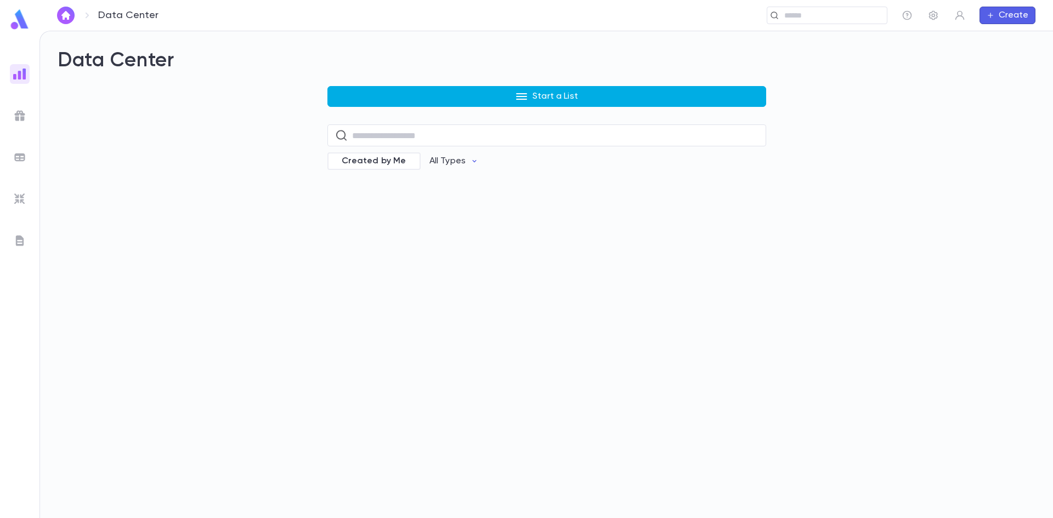
click at [511, 100] on button "Start a List" at bounding box center [547, 96] width 439 height 21
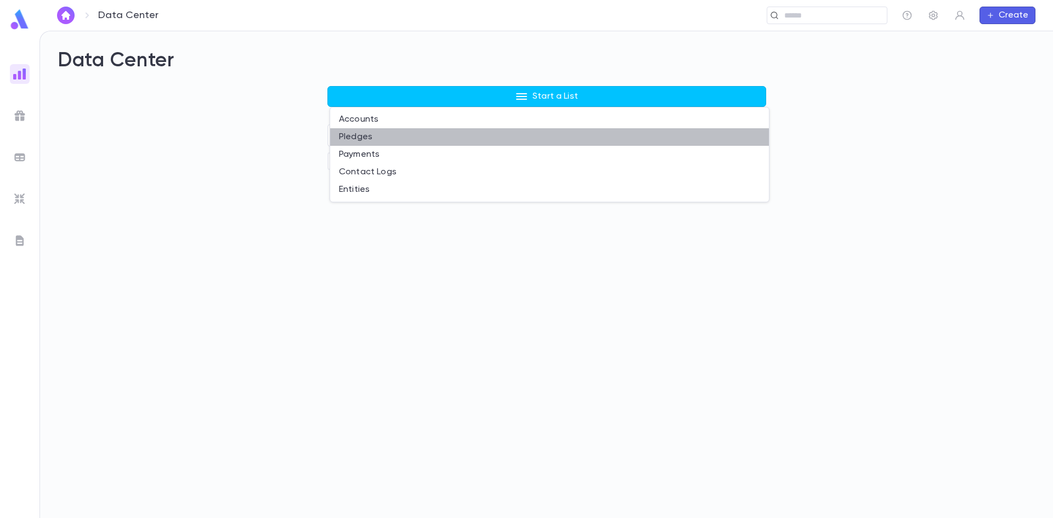
click at [388, 142] on li "Pledges" at bounding box center [549, 137] width 439 height 18
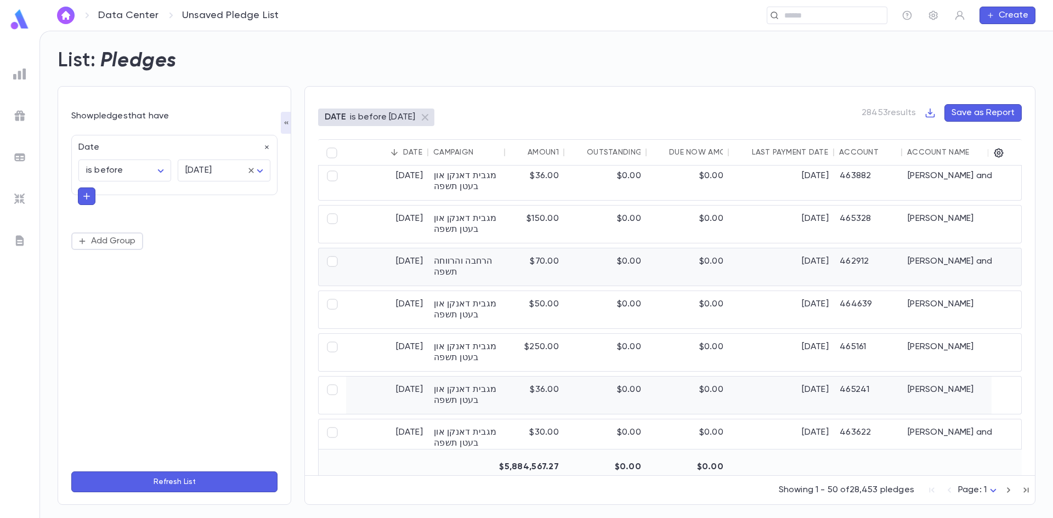
scroll to position [1262, 0]
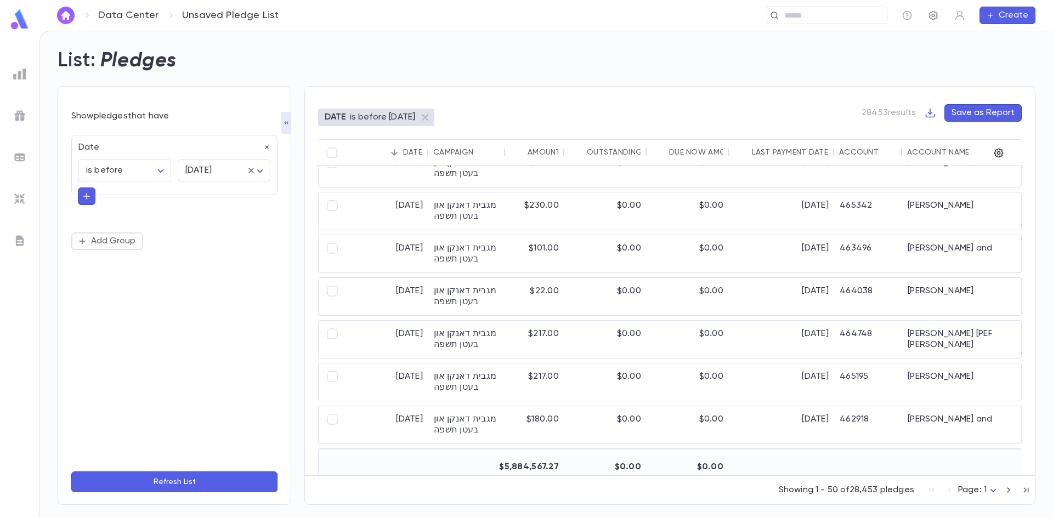
click at [935, 14] on icon "button" at bounding box center [933, 15] width 9 height 9
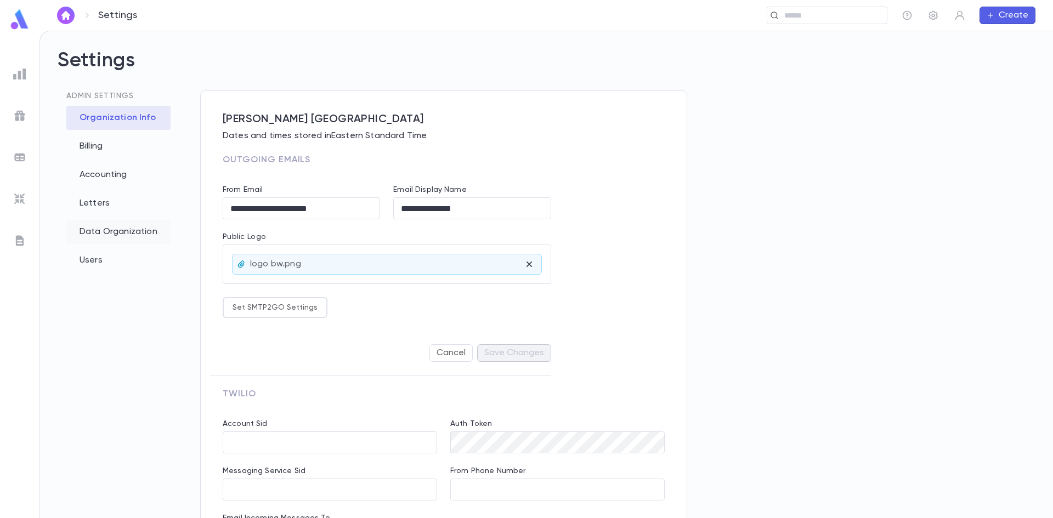
click at [126, 236] on div "Data Organization" at bounding box center [118, 232] width 104 height 24
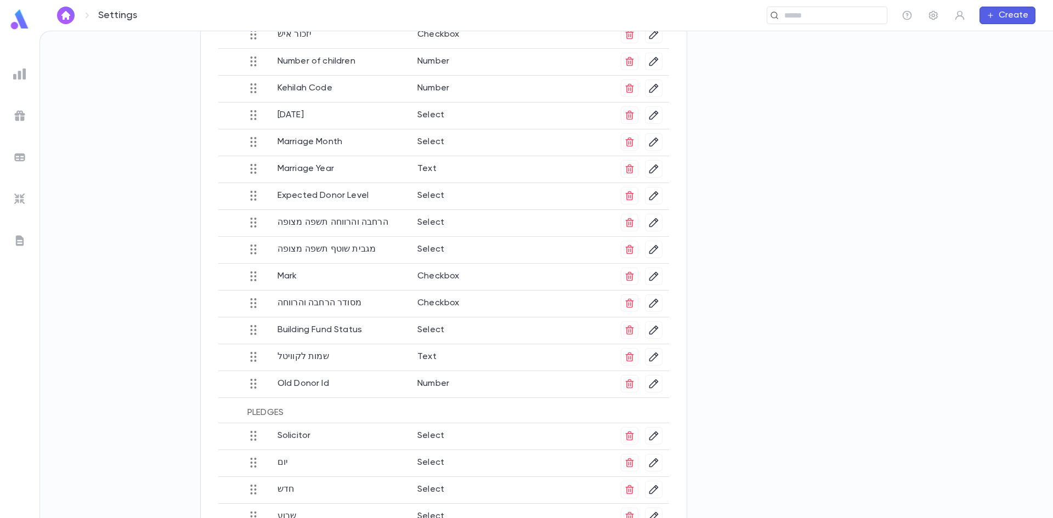
scroll to position [492, 0]
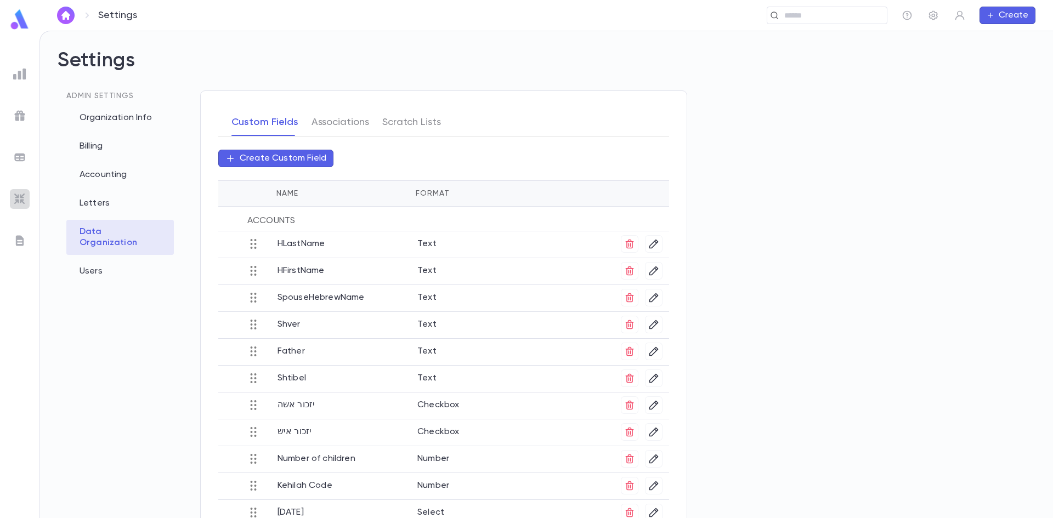
click at [25, 201] on img at bounding box center [19, 199] width 13 height 13
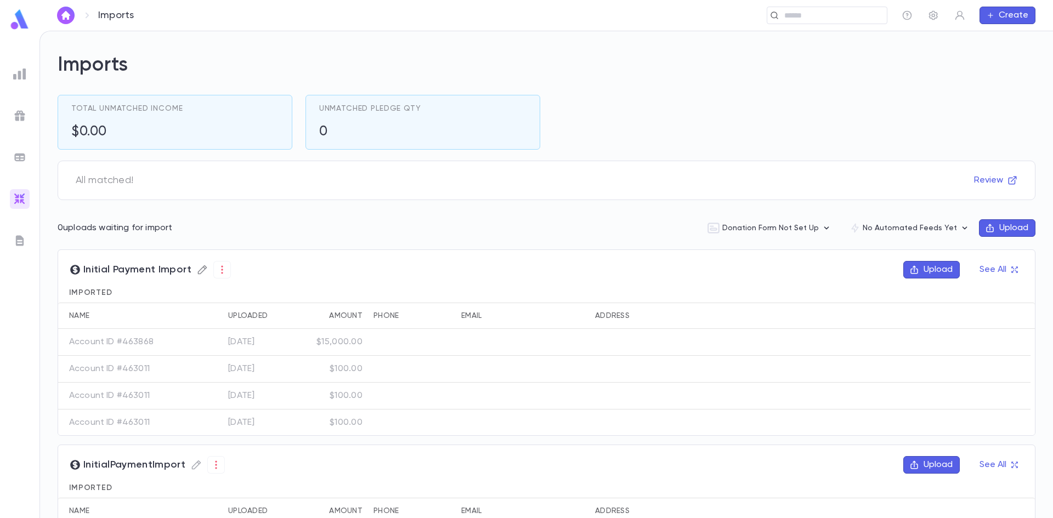
click at [197, 273] on icon "button" at bounding box center [202, 269] width 11 height 11
click at [274, 346] on icon "button" at bounding box center [275, 346] width 11 height 11
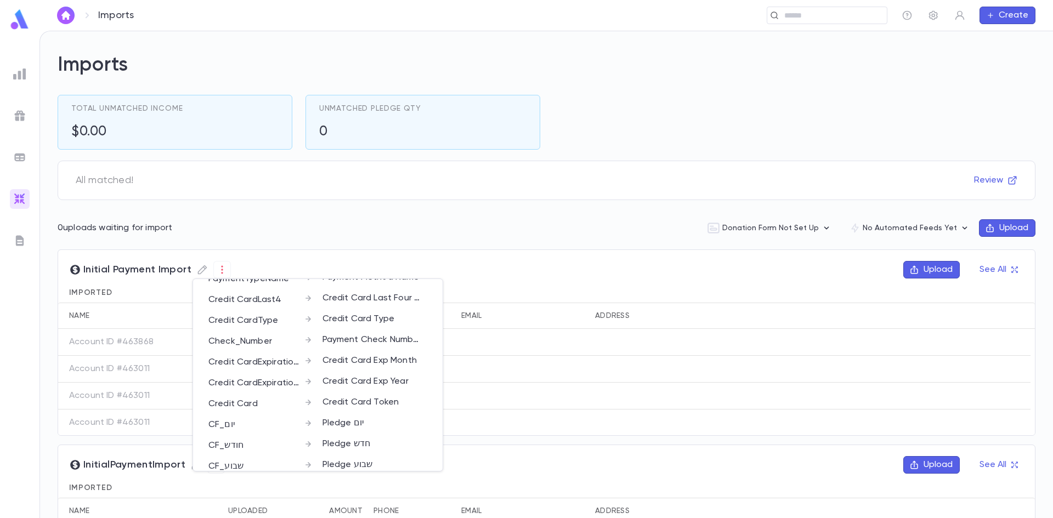
scroll to position [313, 0]
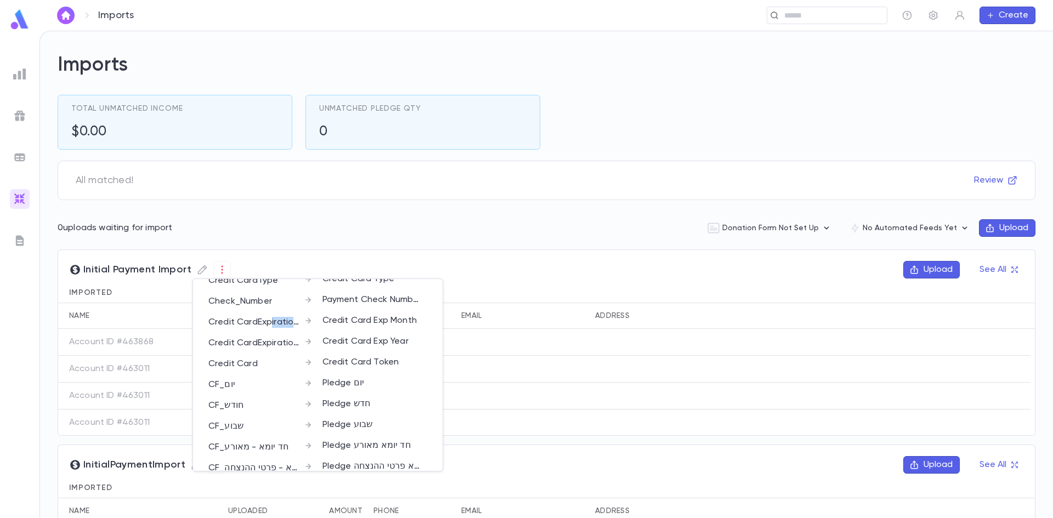
drag, startPoint x: 271, startPoint y: 311, endPoint x: 314, endPoint y: 314, distance: 43.5
click at [314, 314] on div "Uploaded Field Admire Field AccountID Account ID Date Date PaymentNote Payment …" at bounding box center [314, 258] width 228 height 434
click at [291, 317] on p "Credit CardExpirationMonth" at bounding box center [255, 322] width 94 height 11
click at [295, 317] on p "Credit CardExpirationMonth" at bounding box center [255, 322] width 94 height 11
click at [306, 318] on icon at bounding box center [308, 320] width 5 height 5
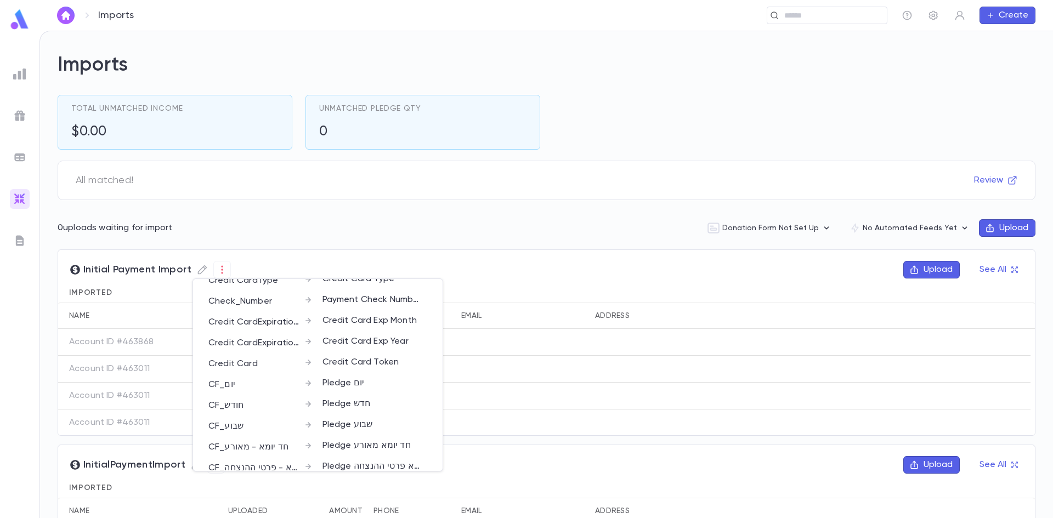
drag, startPoint x: 21, startPoint y: 115, endPoint x: 239, endPoint y: 117, distance: 217.8
click at [21, 115] on div at bounding box center [526, 259] width 1053 height 518
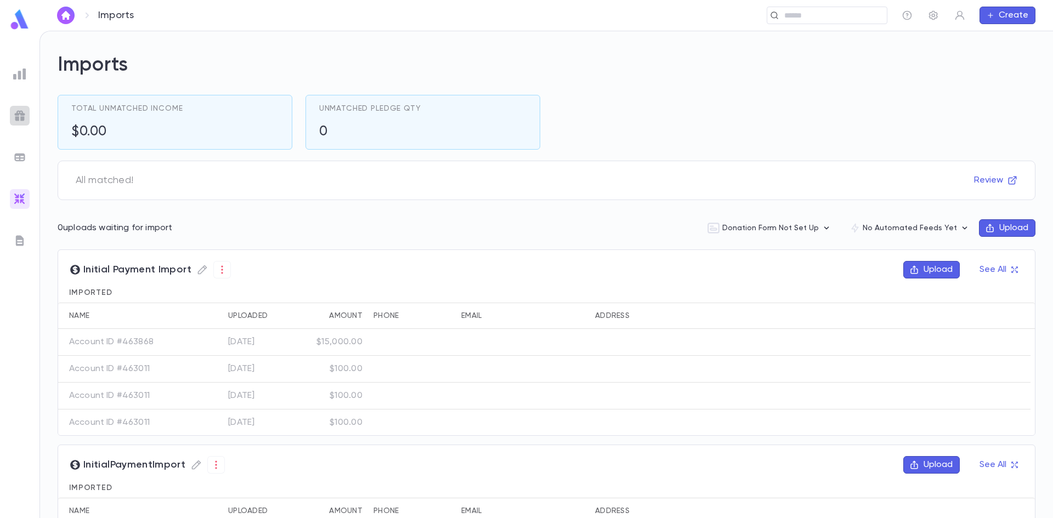
click at [14, 115] on img at bounding box center [19, 115] width 13 height 13
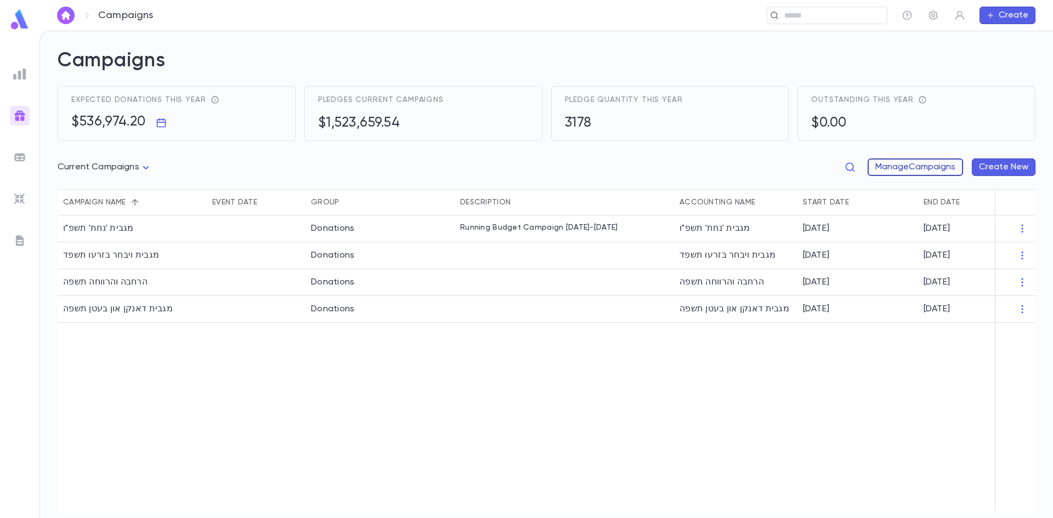
click at [920, 172] on button "Manage Campaigns" at bounding box center [915, 168] width 95 height 18
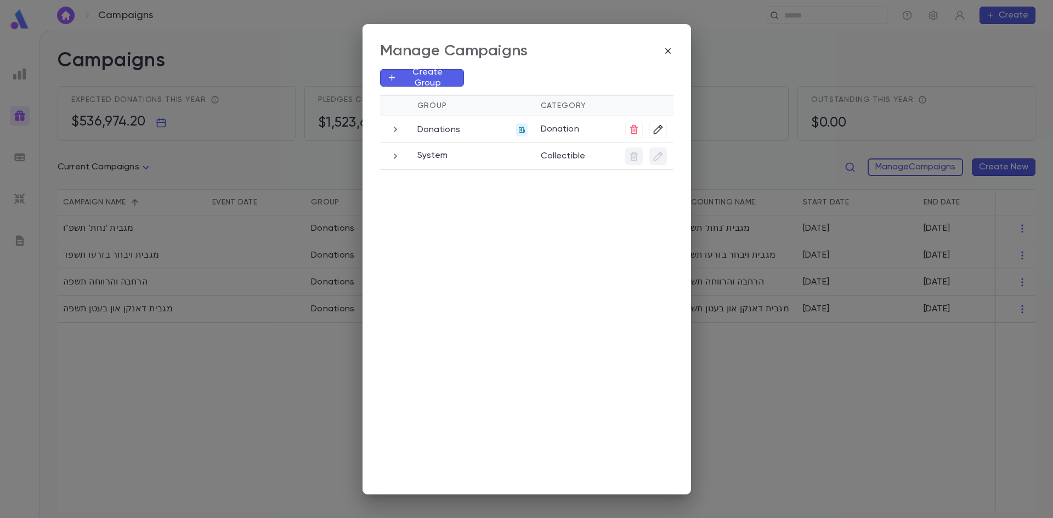
click at [398, 133] on icon "button" at bounding box center [396, 129] width 12 height 13
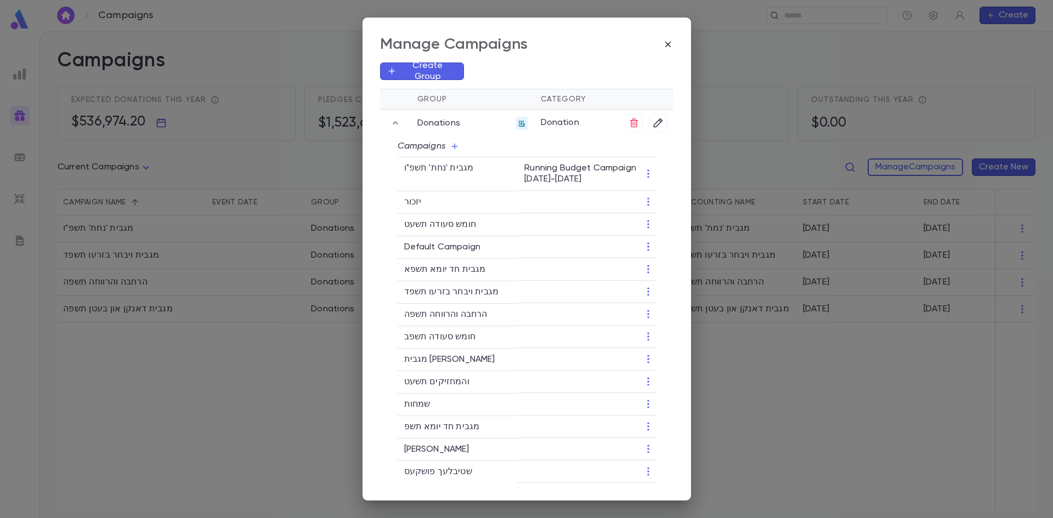
scroll to position [110, 0]
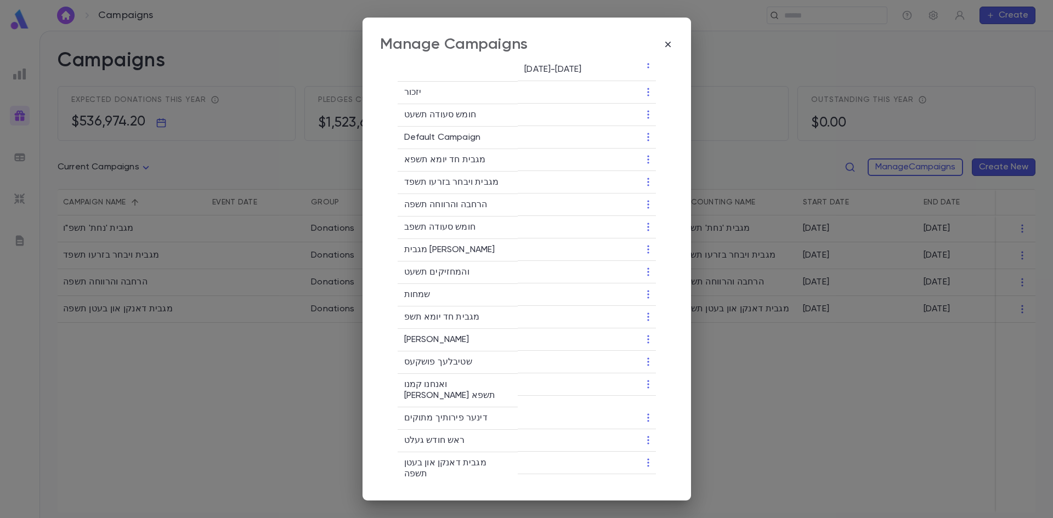
click at [490, 276] on p "והמחזיקים תשעט" at bounding box center [458, 272] width 108 height 11
click at [646, 266] on td at bounding box center [587, 272] width 138 height 22
click at [647, 268] on icon "button" at bounding box center [648, 272] width 2 height 8
click at [658, 290] on li "Edit" at bounding box center [684, 290] width 80 height 18
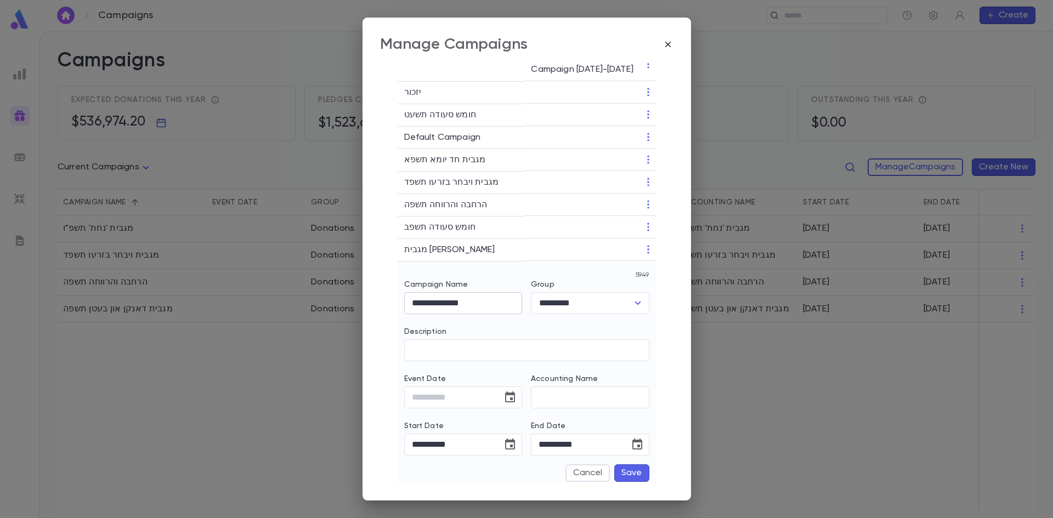
click at [511, 298] on input "**********" at bounding box center [463, 302] width 118 height 21
drag, startPoint x: 502, startPoint y: 301, endPoint x: 253, endPoint y: 276, distance: 249.7
click at [253, 276] on div "**********" at bounding box center [526, 259] width 1053 height 518
paste input "text"
type input "**********"
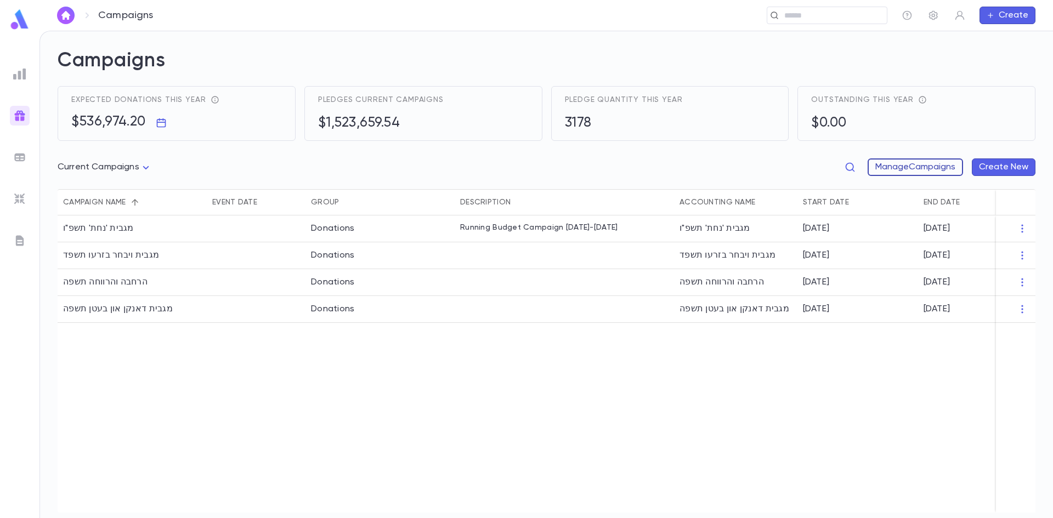
click at [915, 161] on button "Manage Campaigns" at bounding box center [915, 168] width 95 height 18
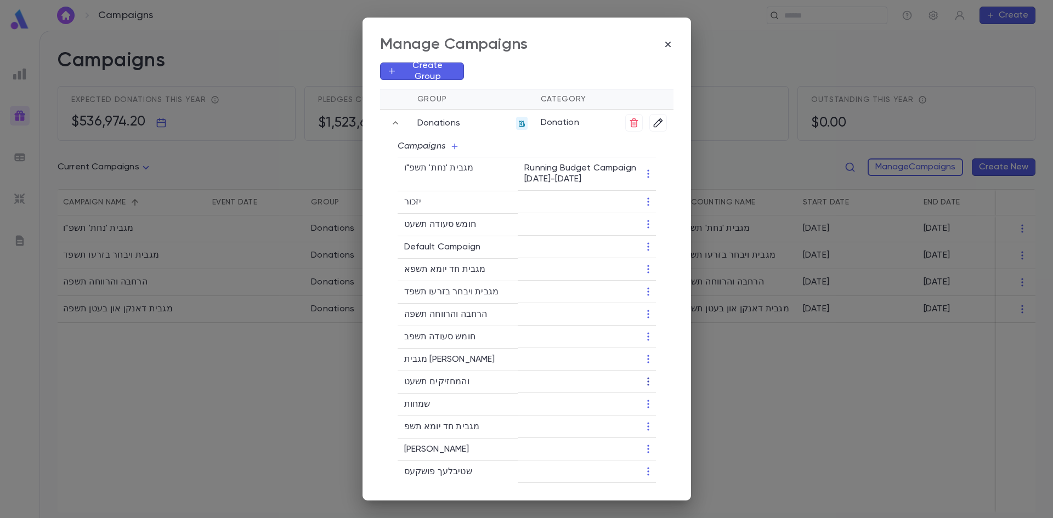
click at [649, 380] on icon "button" at bounding box center [648, 381] width 11 height 11
click at [667, 398] on li "Edit" at bounding box center [684, 400] width 80 height 18
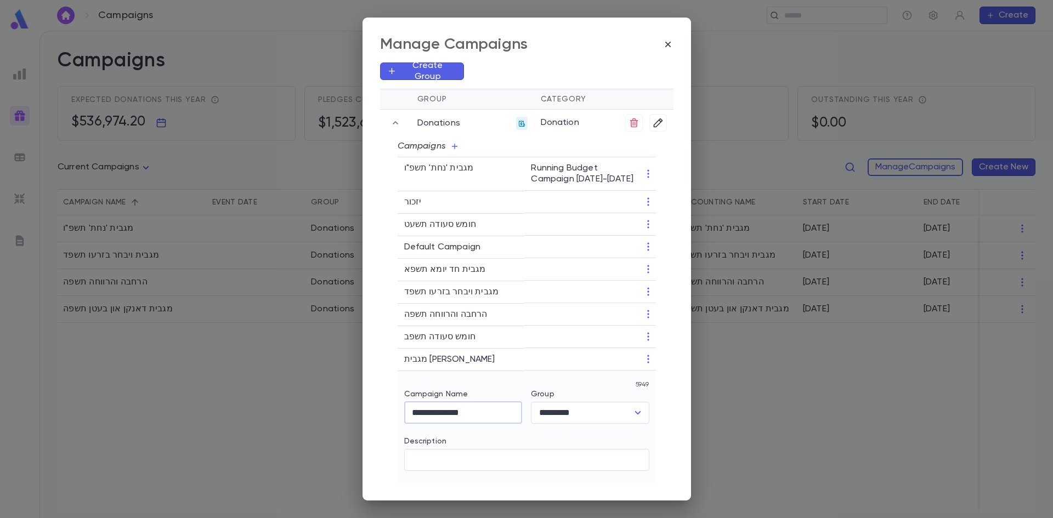
drag, startPoint x: 495, startPoint y: 415, endPoint x: 405, endPoint y: 412, distance: 90.0
click at [405, 412] on input "**********" at bounding box center [463, 412] width 118 height 21
paste input "text"
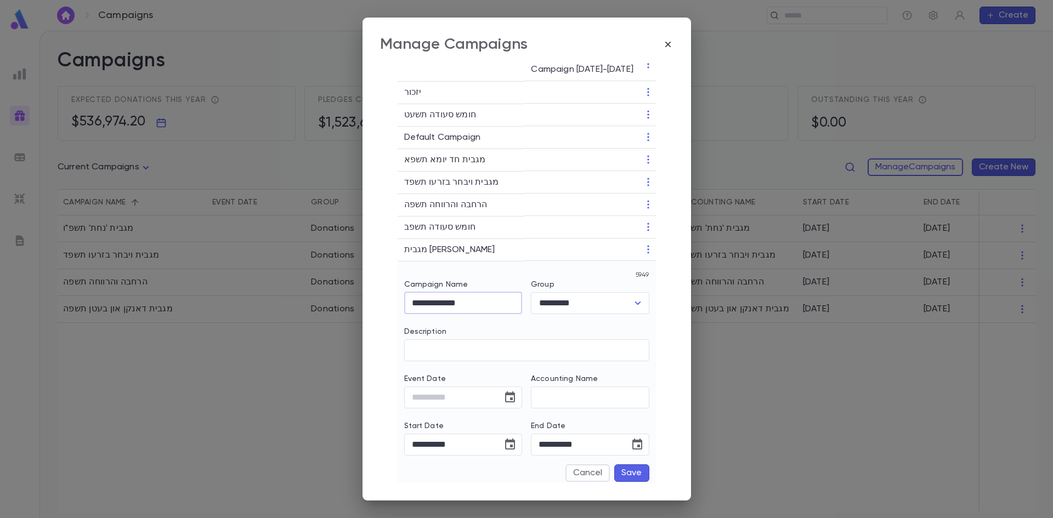
type input "**********"
click at [630, 477] on button "Save" at bounding box center [631, 474] width 35 height 18
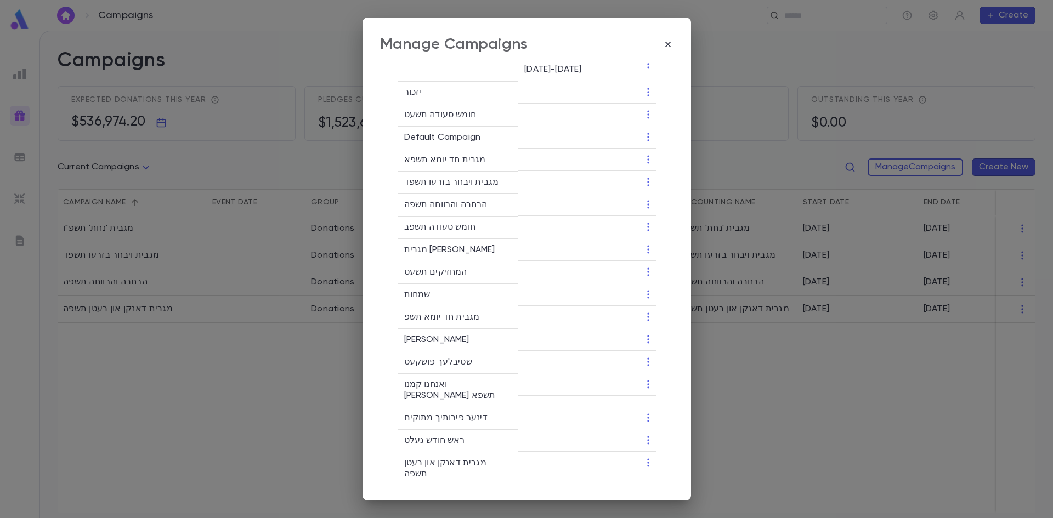
click at [794, 29] on div "Manage Campaigns Create Group Group Category Donations Donation Campaigns מגבית…" at bounding box center [526, 259] width 1053 height 518
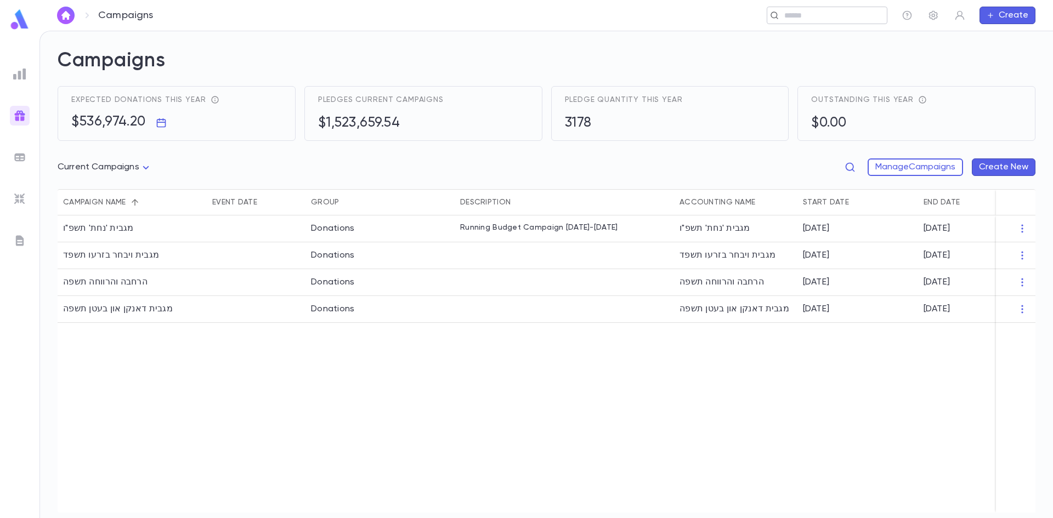
click at [804, 18] on input "text" at bounding box center [831, 15] width 101 height 10
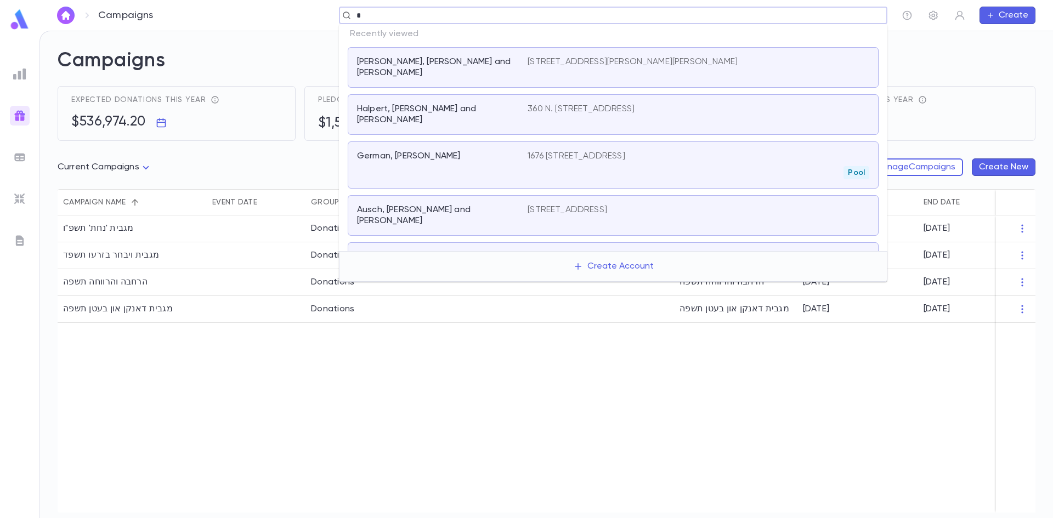
paste input "******"
type input "*******"
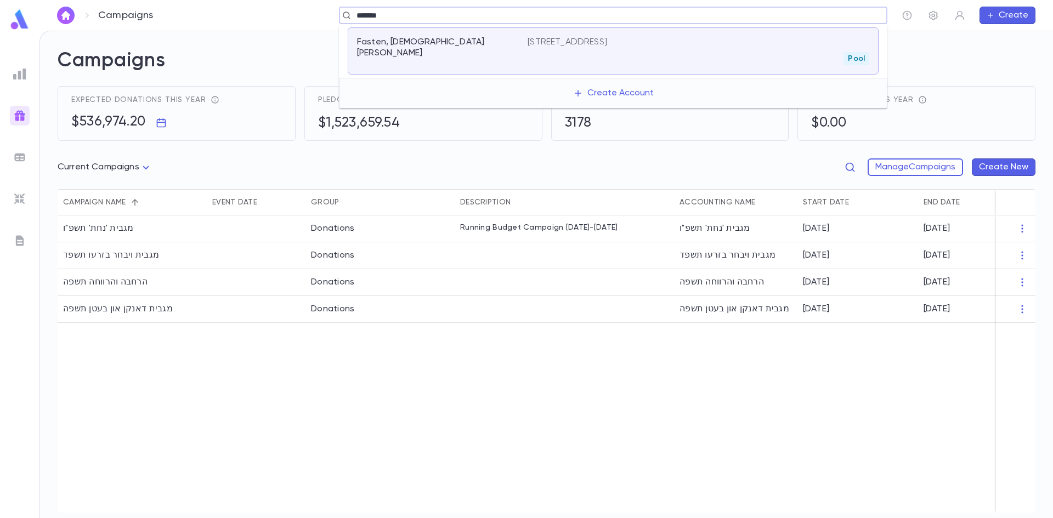
click at [578, 53] on div "Pool" at bounding box center [699, 58] width 342 height 13
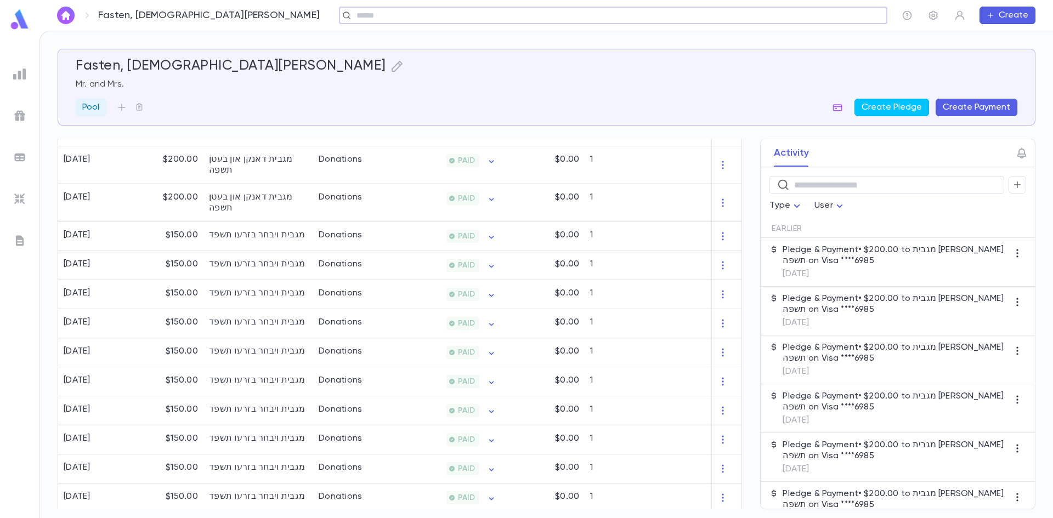
scroll to position [760, 0]
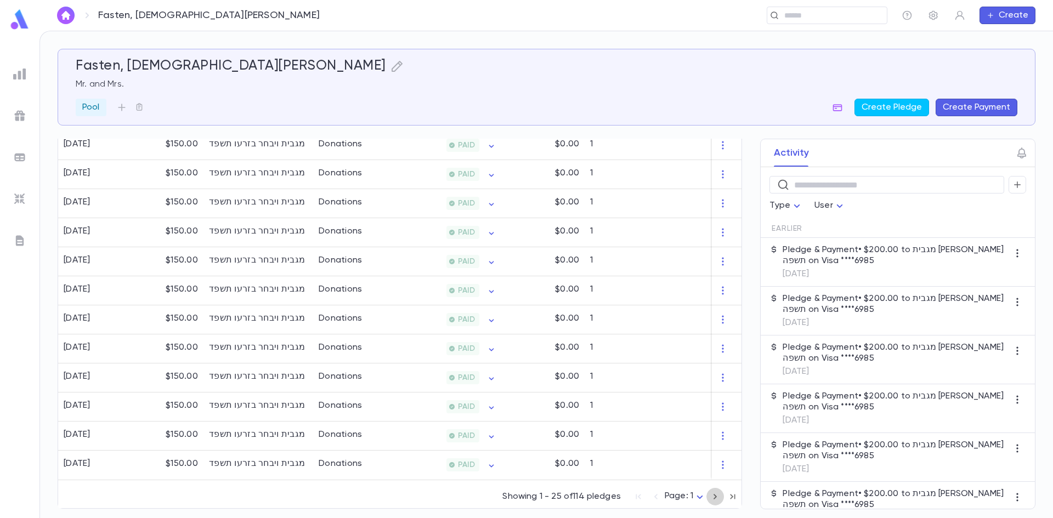
click at [709, 503] on icon "button" at bounding box center [715, 496] width 12 height 13
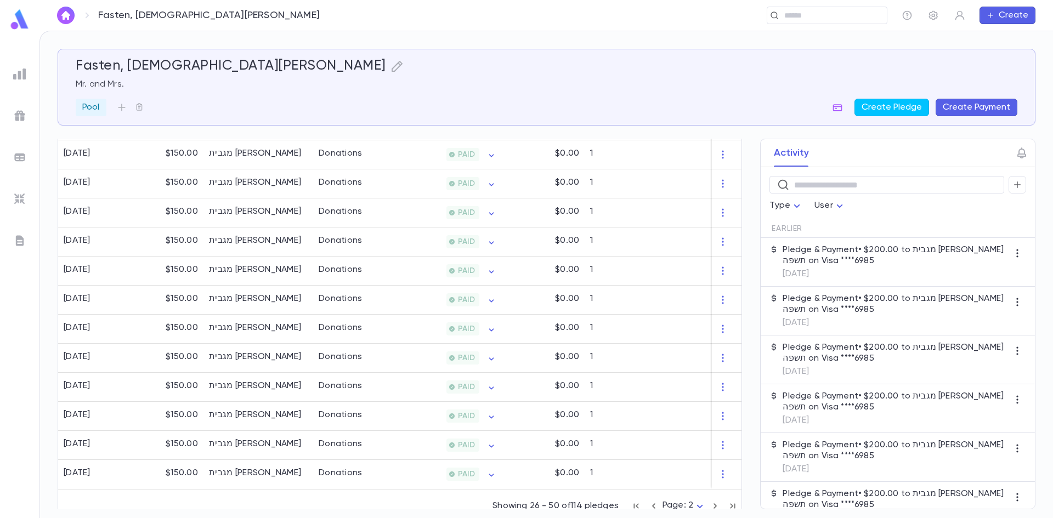
scroll to position [654, 0]
